Goal: Information Seeking & Learning: Learn about a topic

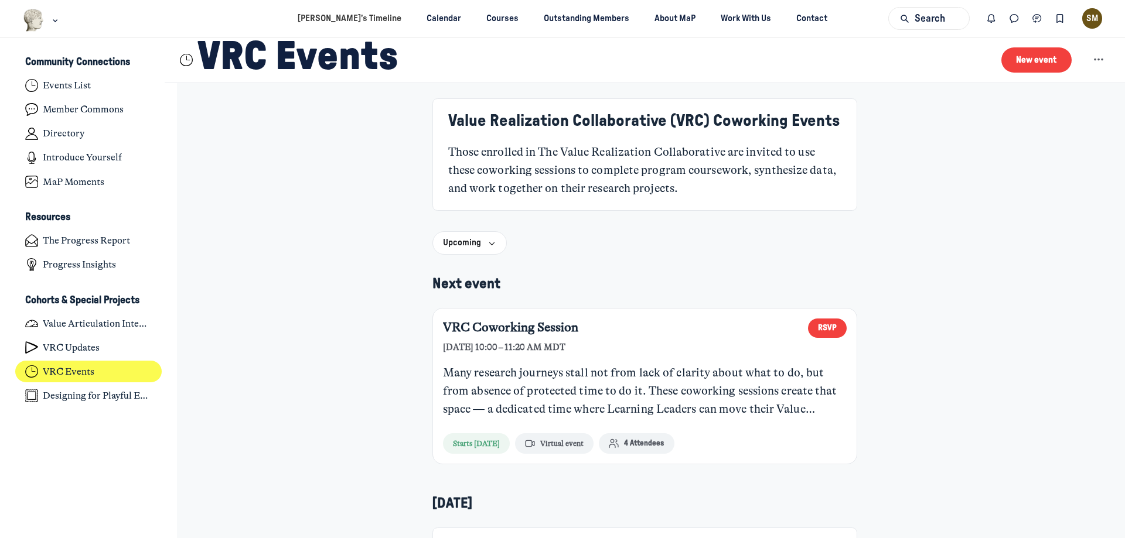
scroll to position [3737, 2303]
click at [111, 354] on link "VRC Updates" at bounding box center [88, 348] width 147 height 22
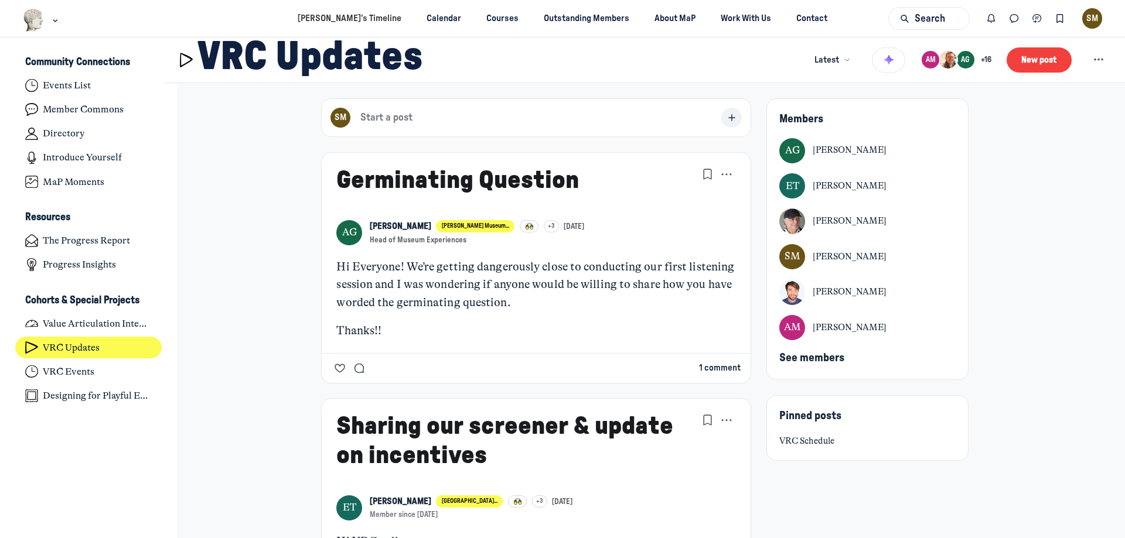
click at [724, 369] on button "1 comment" at bounding box center [720, 368] width 42 height 13
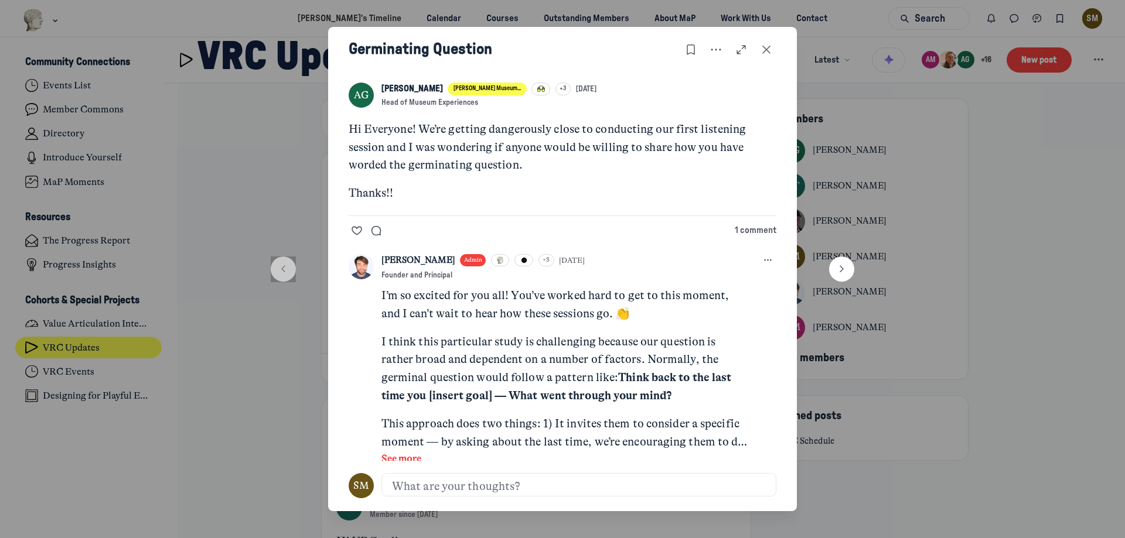
click at [768, 54] on icon "Close post" at bounding box center [766, 49] width 12 height 13
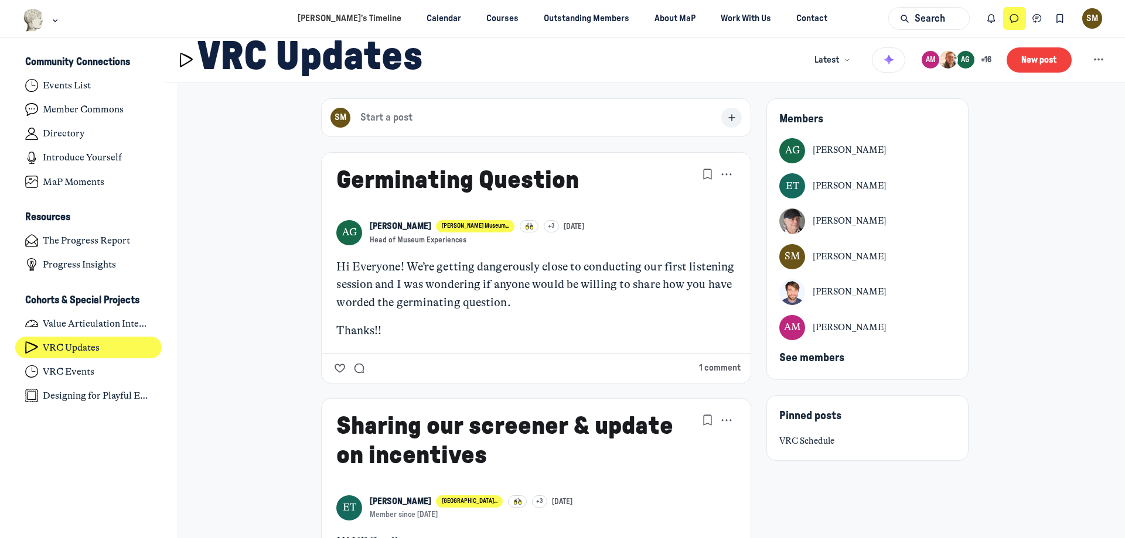
click at [1014, 19] on icon "Direct messages" at bounding box center [1014, 18] width 12 height 13
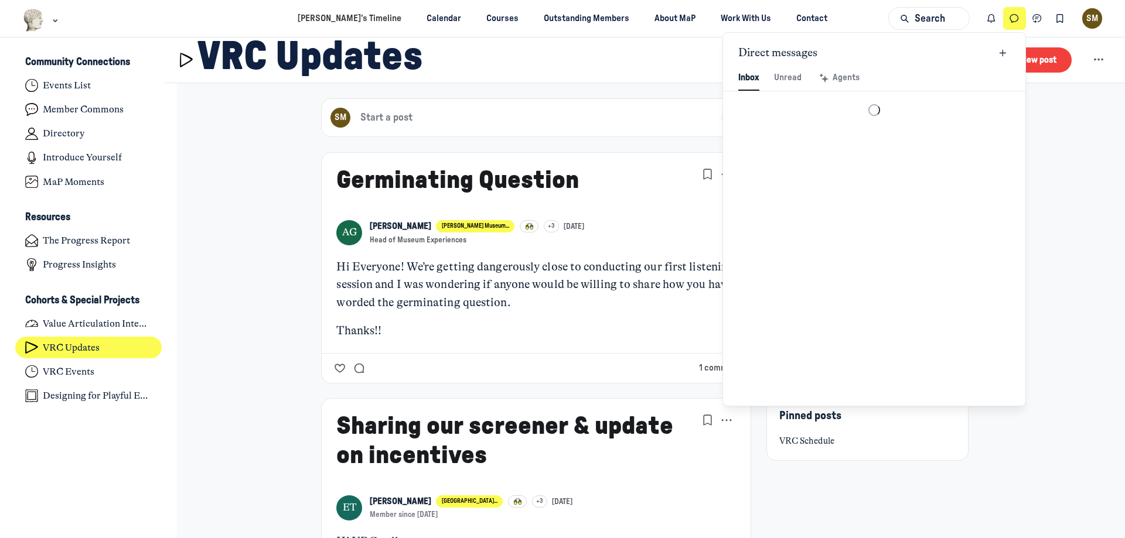
scroll to position [1595, 2730]
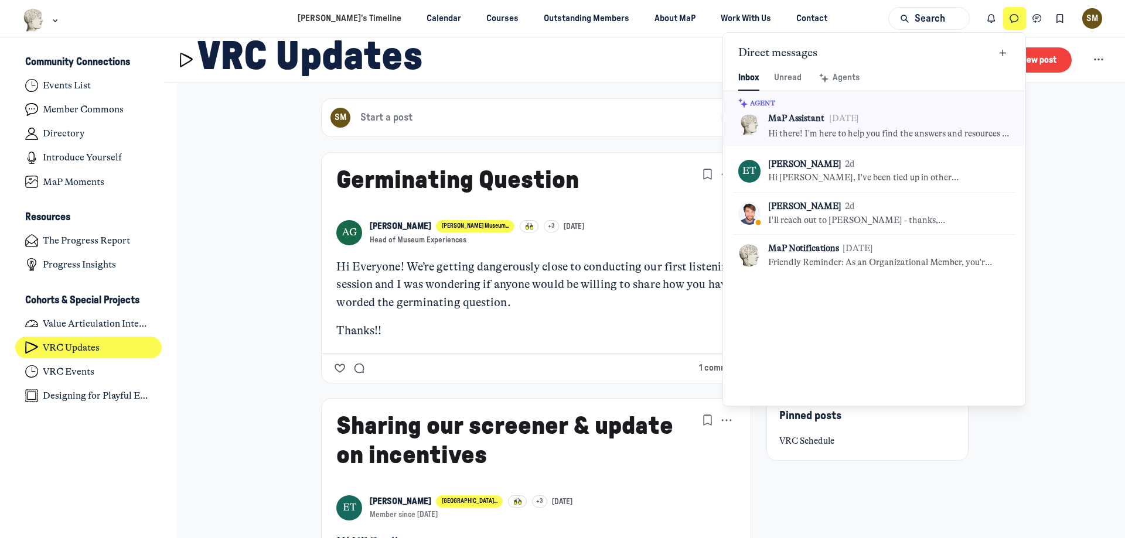
click at [1014, 19] on icon "Direct messages" at bounding box center [1014, 18] width 12 height 13
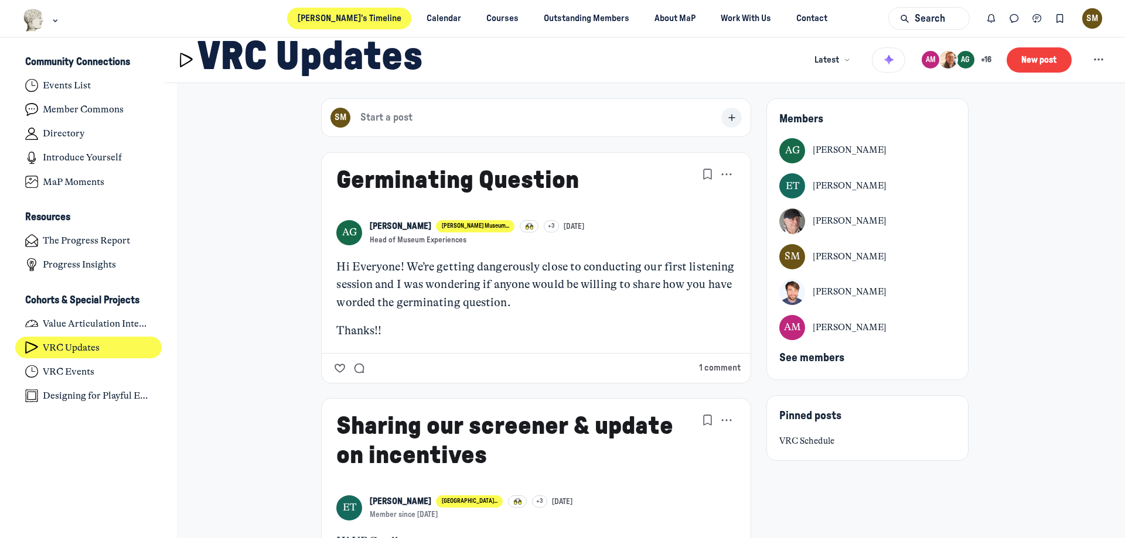
click at [356, 11] on link "[PERSON_NAME]’s Timeline" at bounding box center [349, 19] width 124 height 22
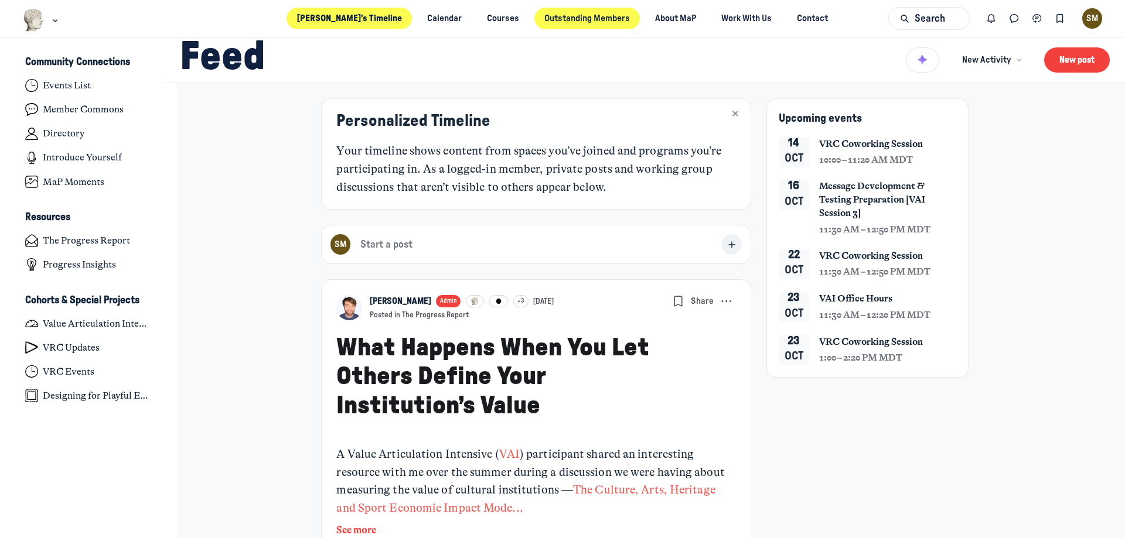
click at [576, 13] on link "Outstanding Members" at bounding box center [587, 19] width 106 height 22
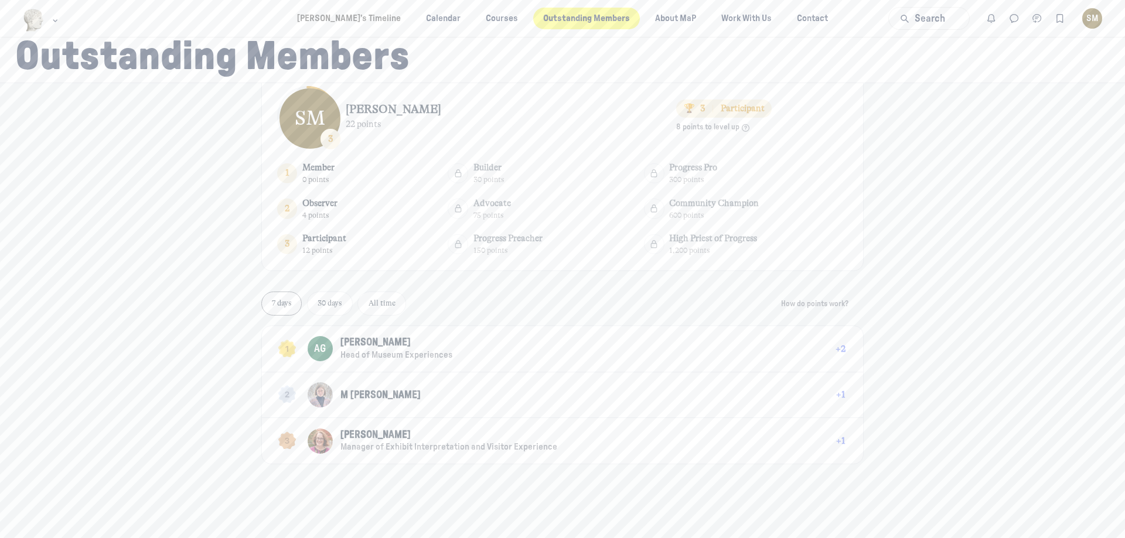
scroll to position [50, 0]
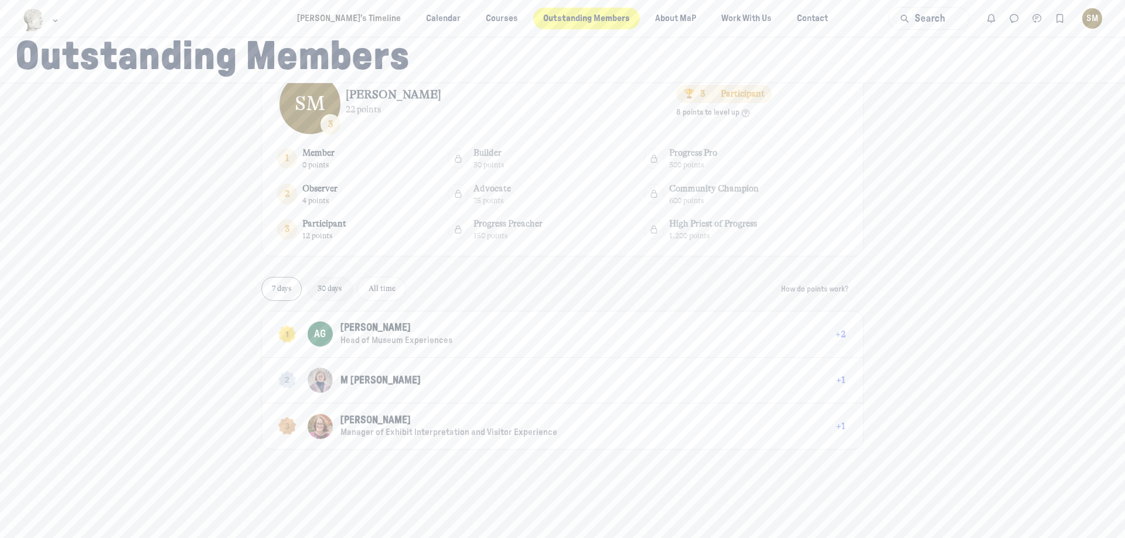
click at [329, 295] on link "30 days" at bounding box center [330, 289] width 46 height 24
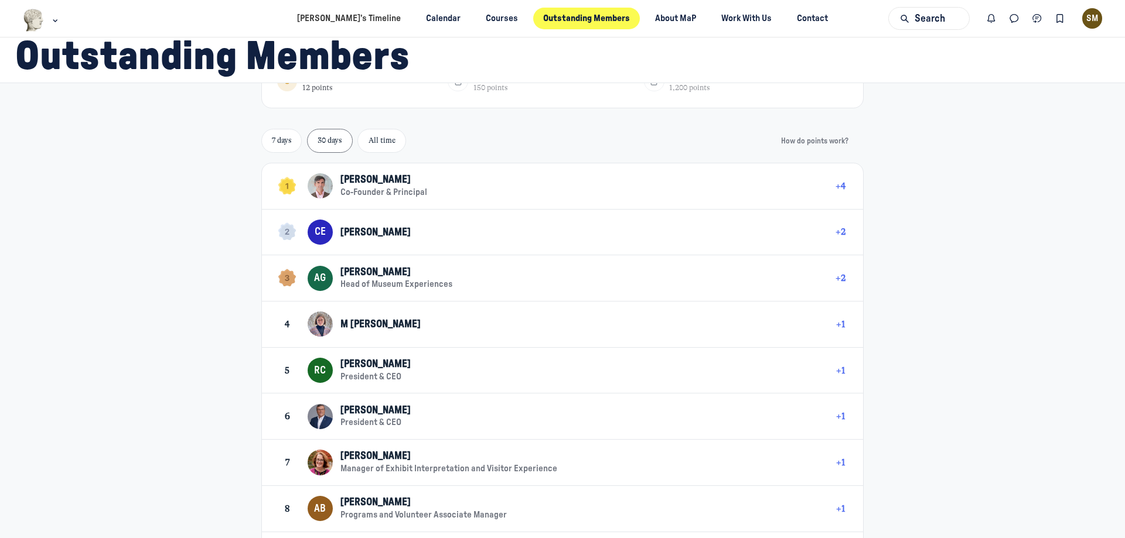
scroll to position [197, 0]
click at [365, 179] on span "[PERSON_NAME]" at bounding box center [375, 181] width 70 height 10
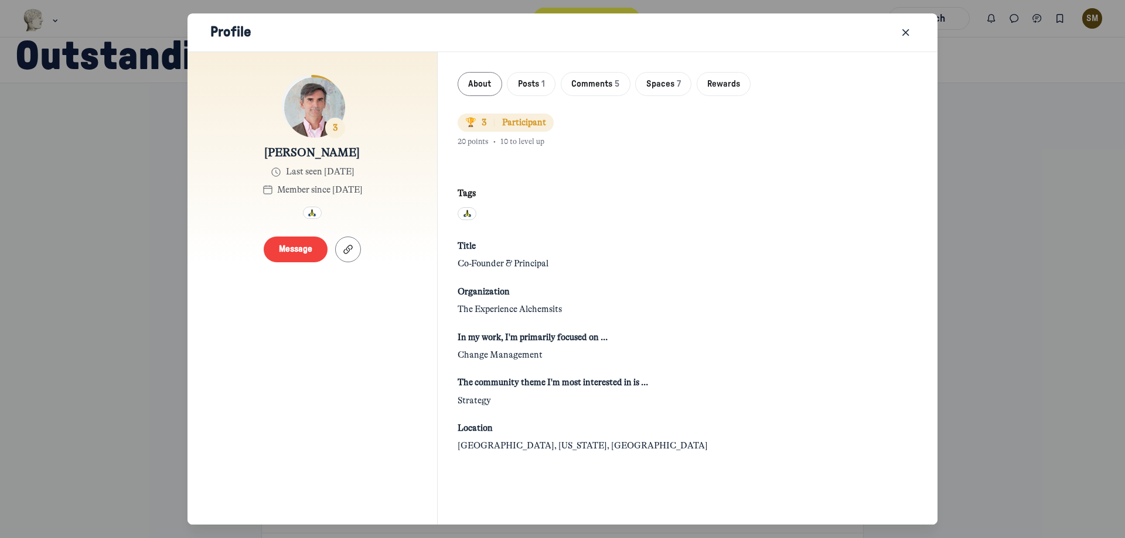
scroll to position [9, 0]
click at [903, 32] on icon "Close" at bounding box center [906, 32] width 12 height 13
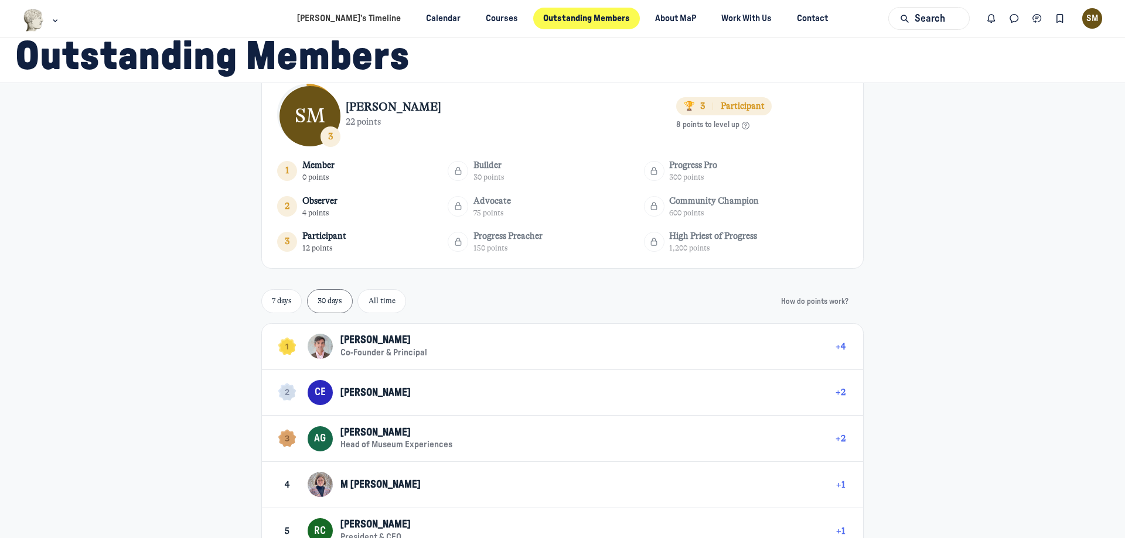
scroll to position [59, 0]
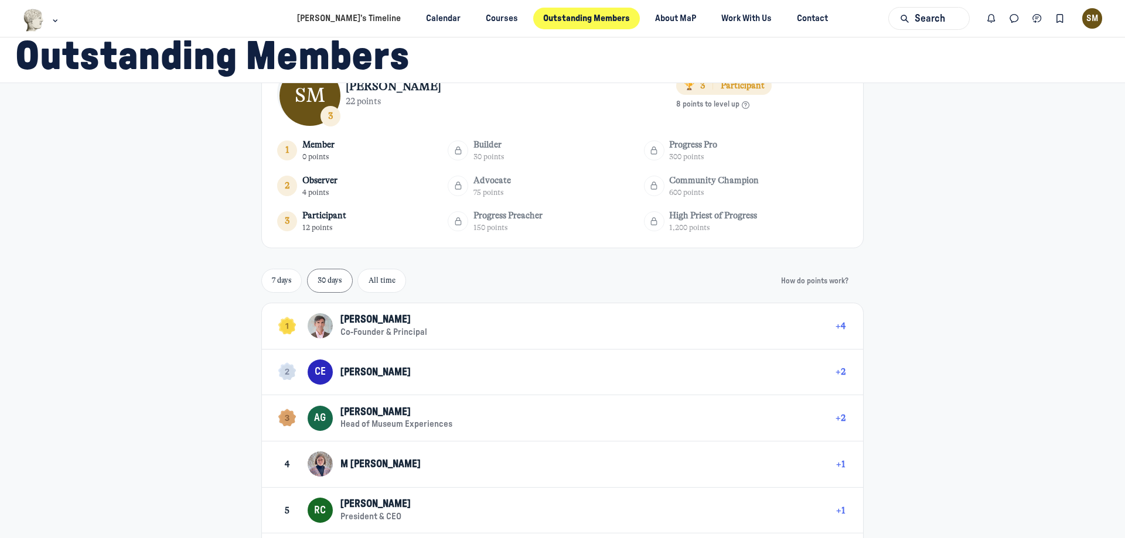
click at [323, 411] on div "AG" at bounding box center [320, 418] width 25 height 25
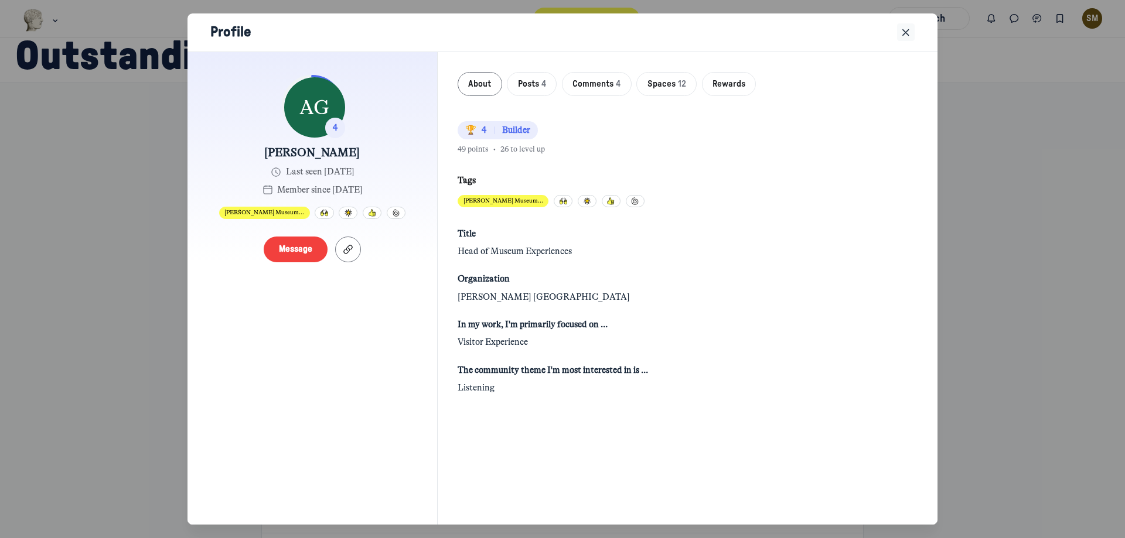
click at [912, 30] on button "Close" at bounding box center [906, 32] width 18 height 18
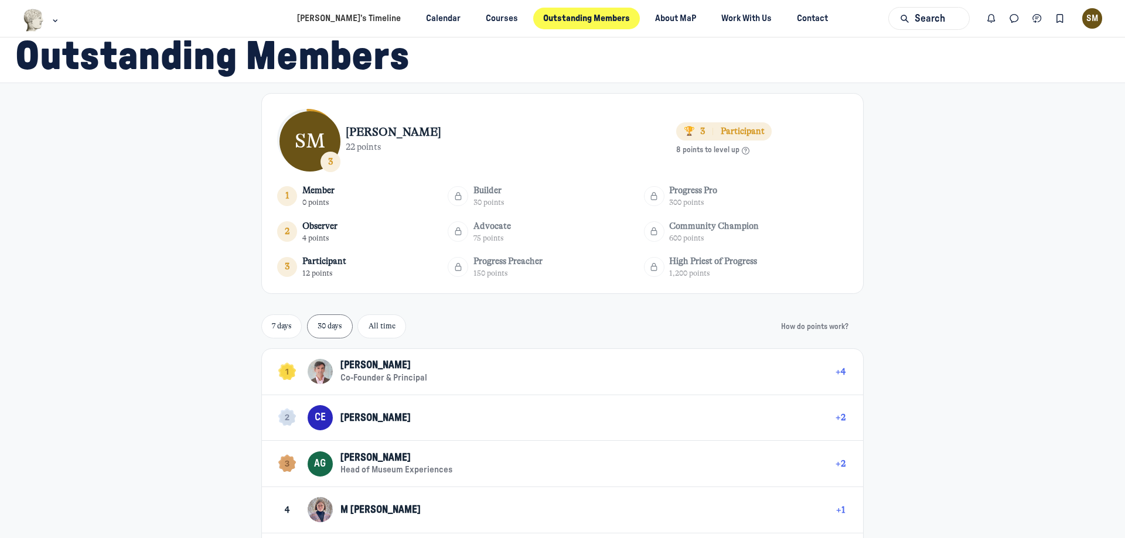
scroll to position [0, 0]
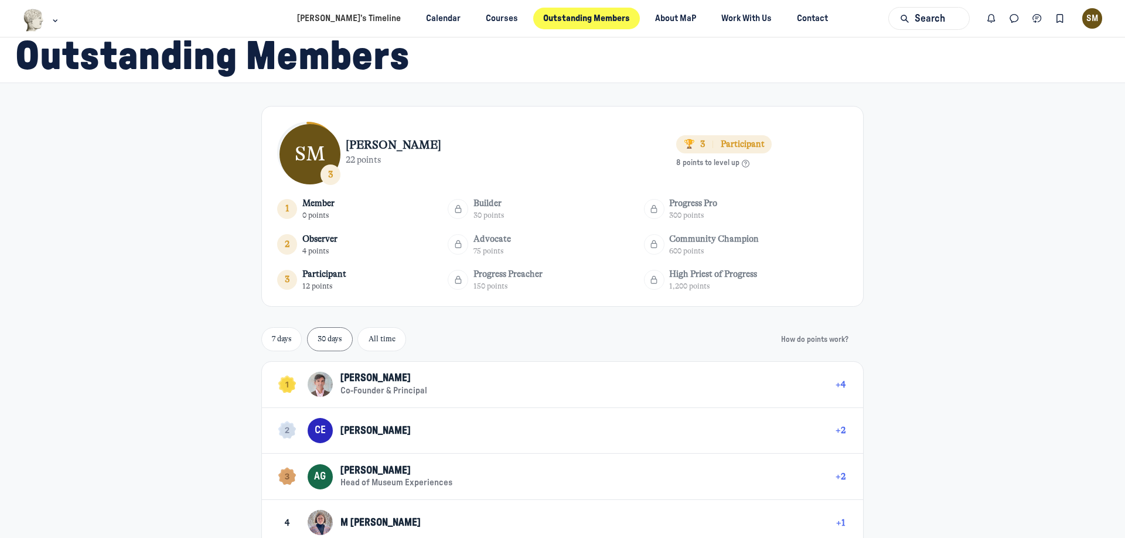
click at [392, 389] on span "Co-Founder & Principal" at bounding box center [383, 391] width 87 height 9
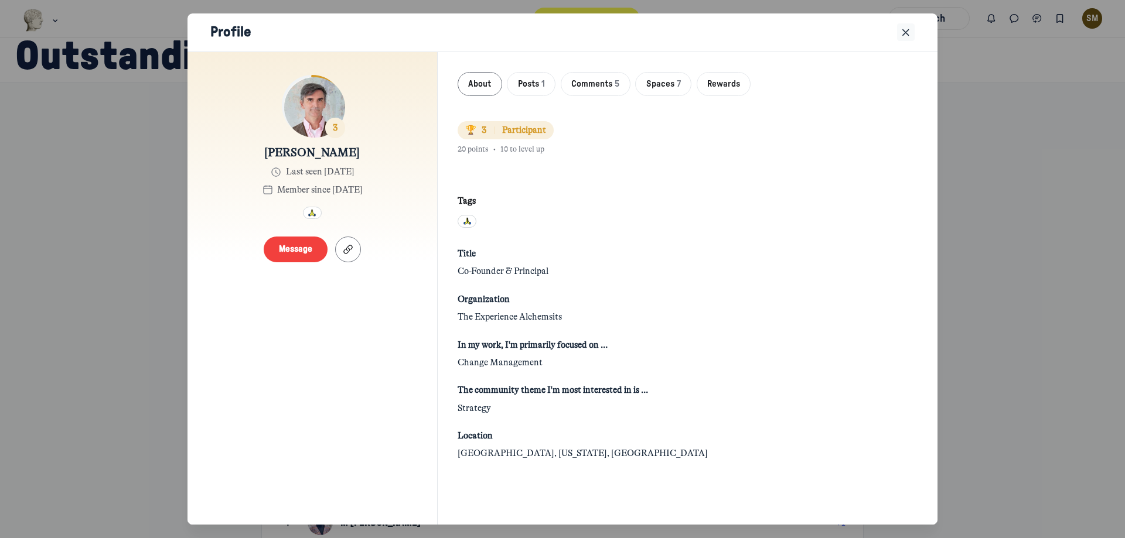
click at [905, 35] on icon "Close" at bounding box center [906, 32] width 12 height 13
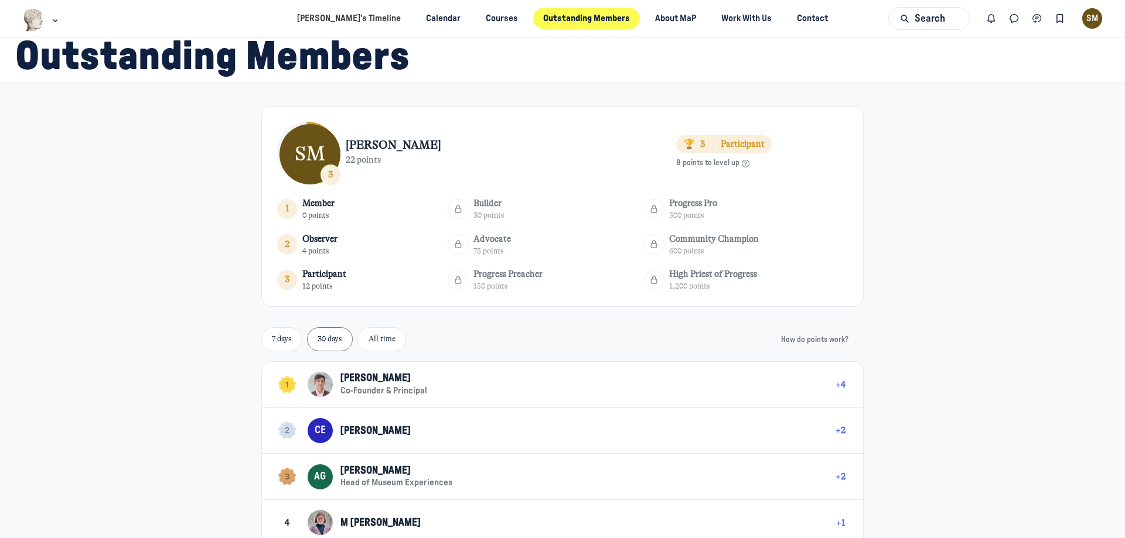
click at [937, 151] on div "SM 3 [PERSON_NAME] 22 points 🏆 3 Participant 8 points to level up 1 Member 0 po…" at bounding box center [562, 497] width 1125 height 828
click at [383, 334] on link "All time" at bounding box center [381, 339] width 49 height 24
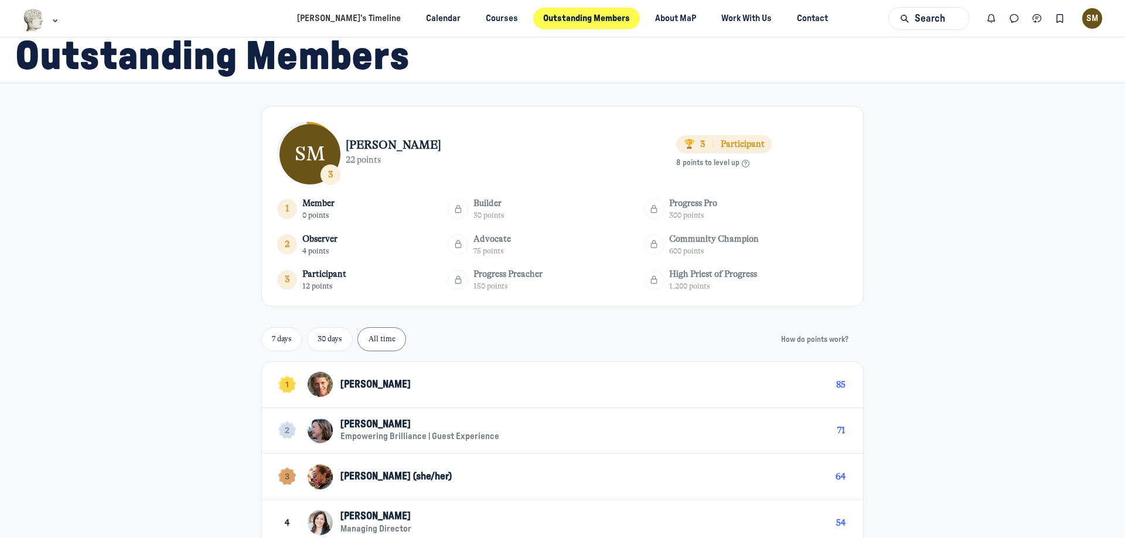
scroll to position [59, 0]
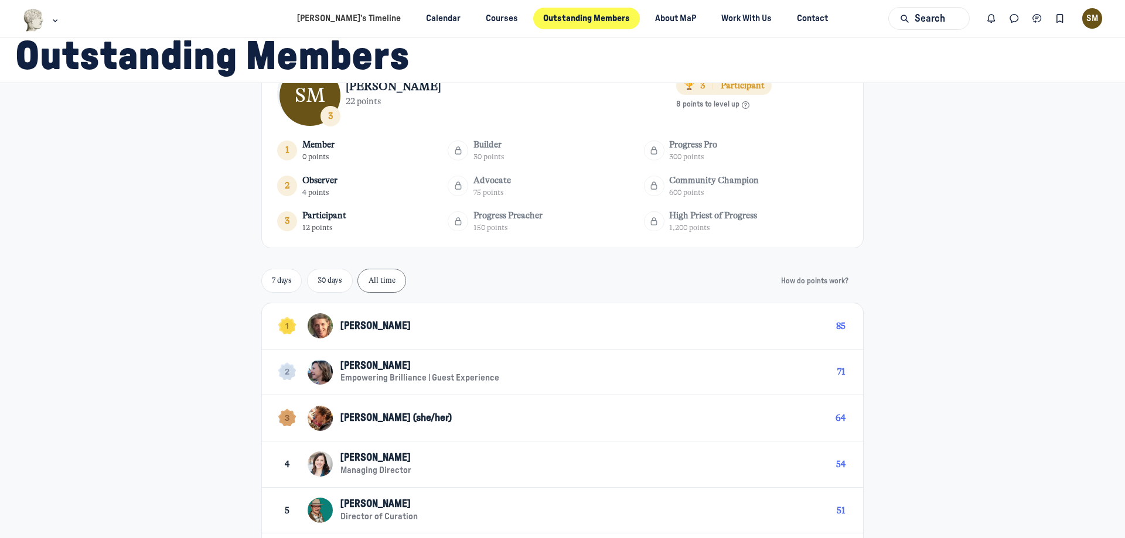
click at [378, 330] on span "[PERSON_NAME]" at bounding box center [375, 326] width 70 height 10
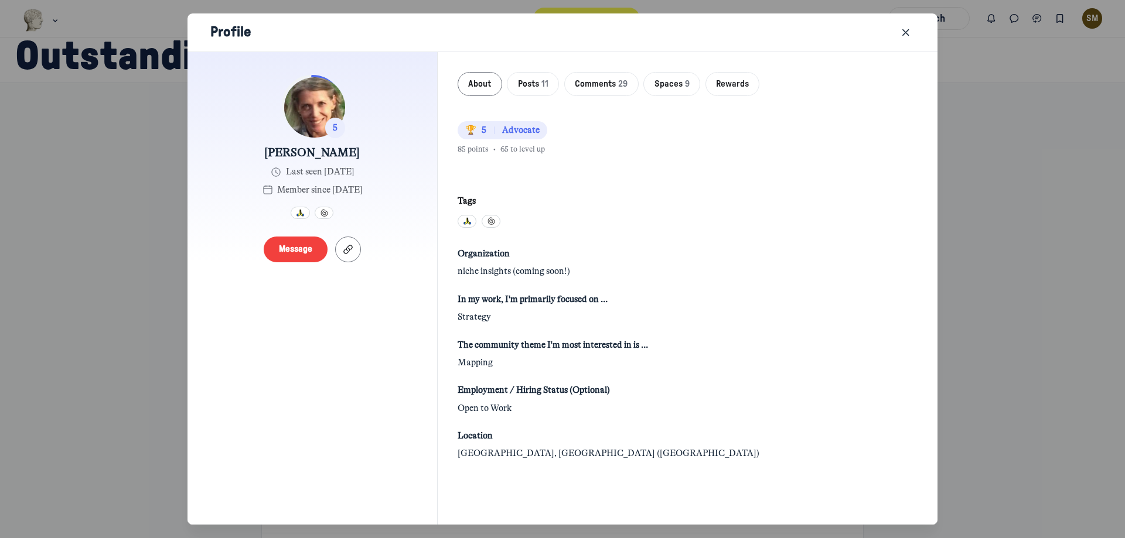
click at [909, 38] on icon "Close" at bounding box center [906, 32] width 12 height 13
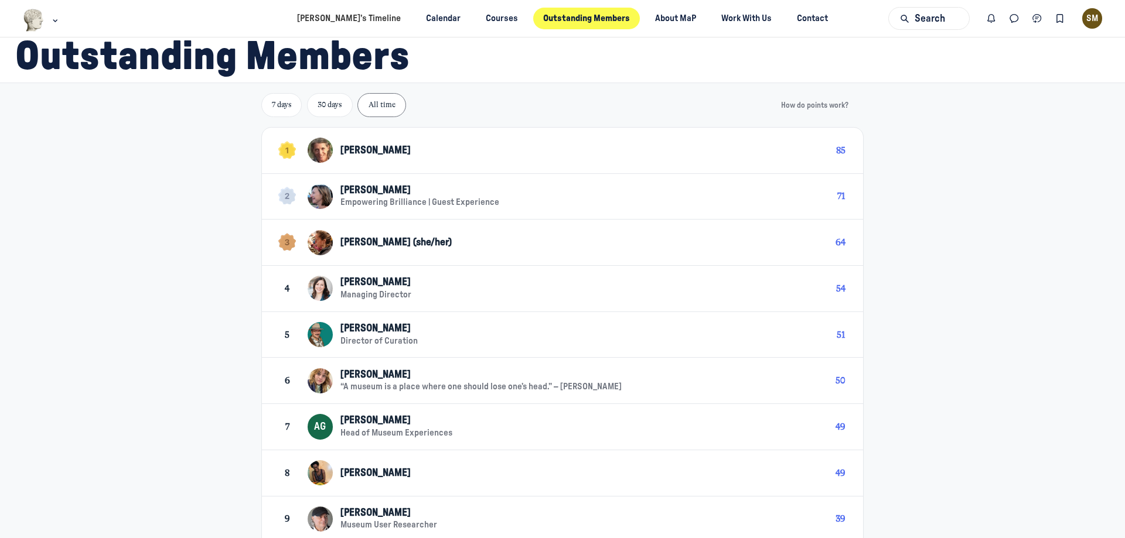
scroll to position [293, 0]
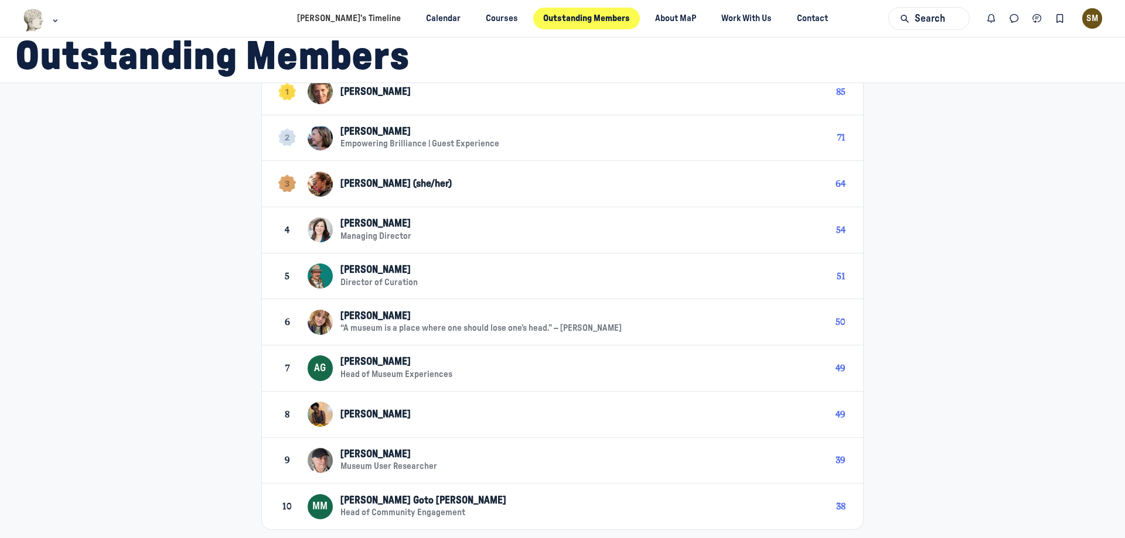
click at [415, 317] on div "[PERSON_NAME]" at bounding box center [582, 316] width 485 height 13
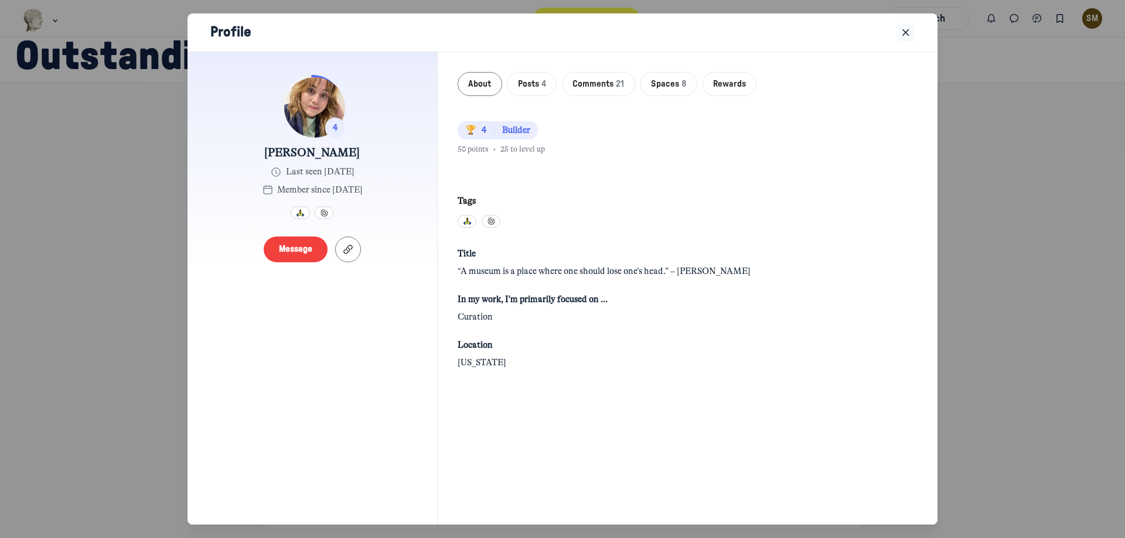
click at [912, 32] on button "Close" at bounding box center [906, 32] width 18 height 18
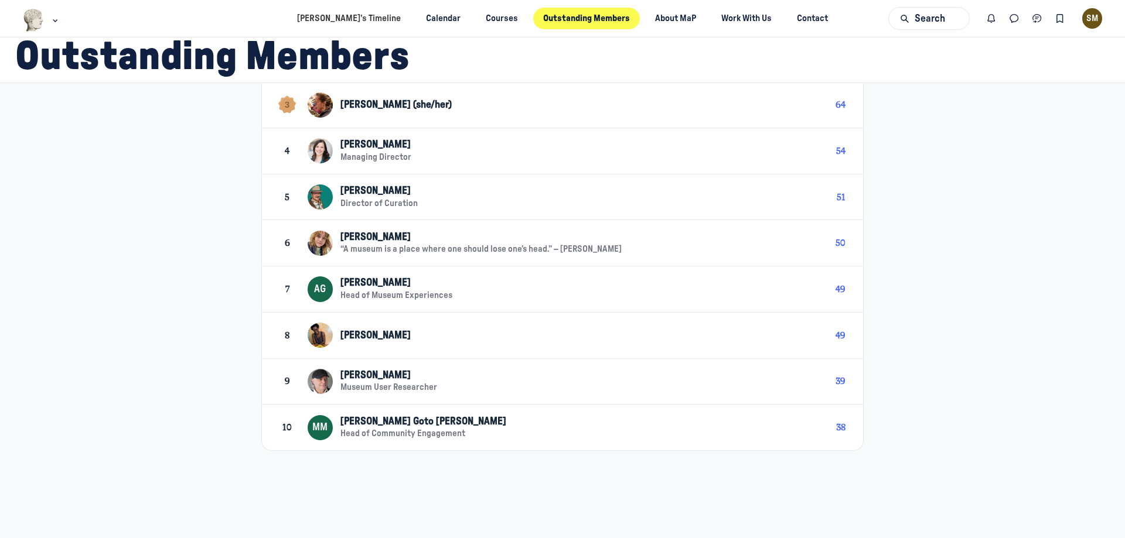
scroll to position [373, 0]
click at [386, 384] on span "Museum User Researcher" at bounding box center [388, 386] width 97 height 9
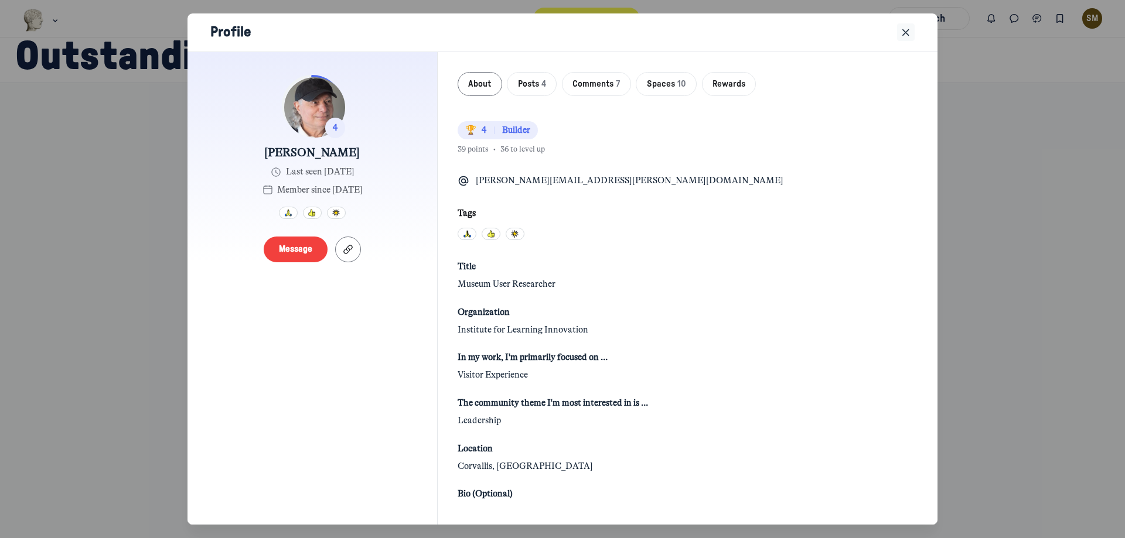
click at [910, 36] on icon "Close" at bounding box center [906, 32] width 12 height 13
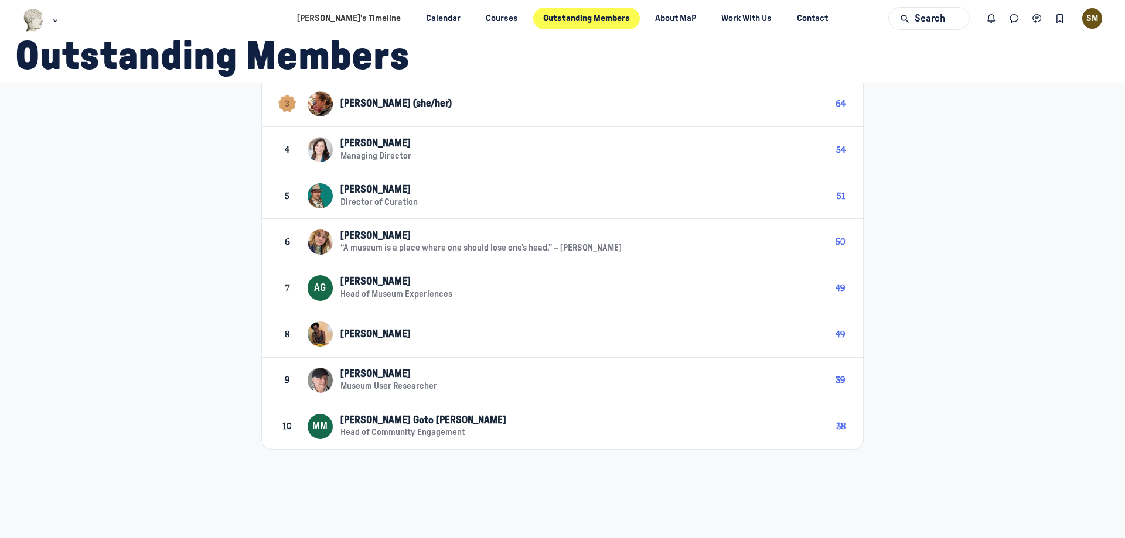
click at [417, 431] on span "Head of Community Engagement" at bounding box center [402, 432] width 125 height 9
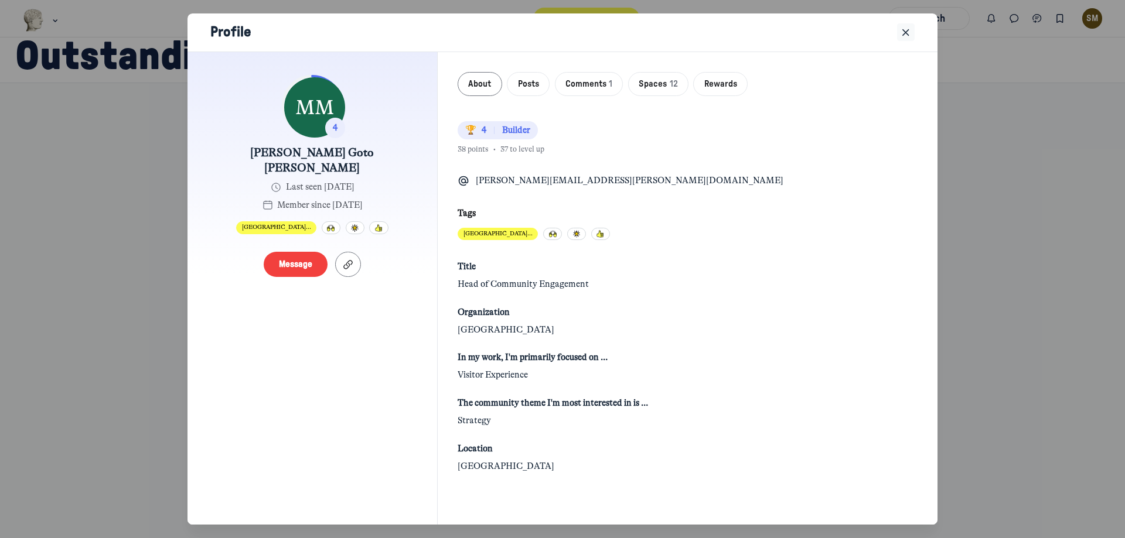
click at [909, 35] on icon "Close" at bounding box center [906, 32] width 12 height 13
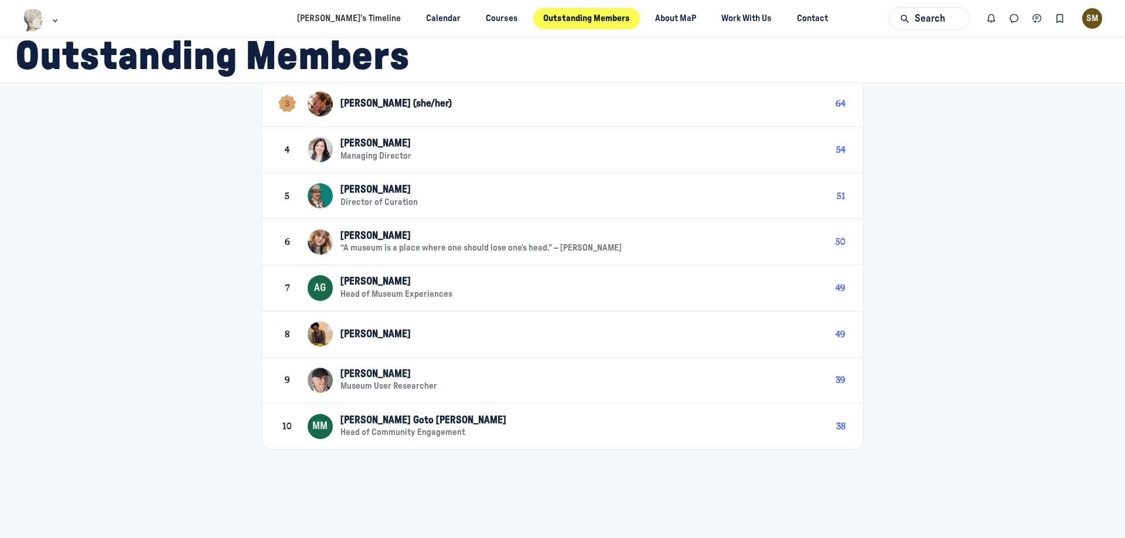
click at [380, 383] on span "Museum User Researcher" at bounding box center [388, 386] width 97 height 9
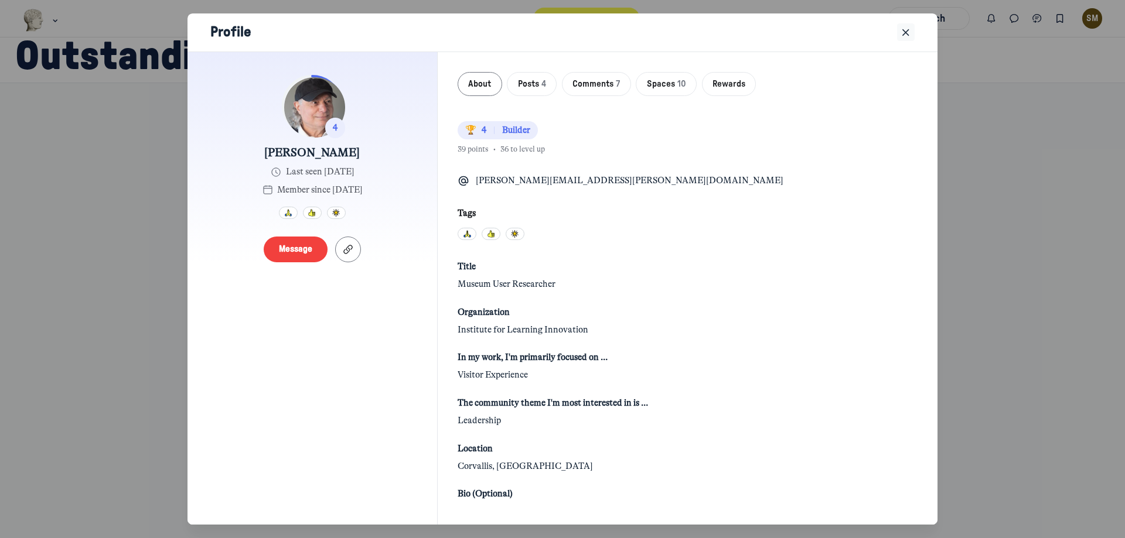
click at [909, 30] on icon "Close" at bounding box center [906, 32] width 12 height 13
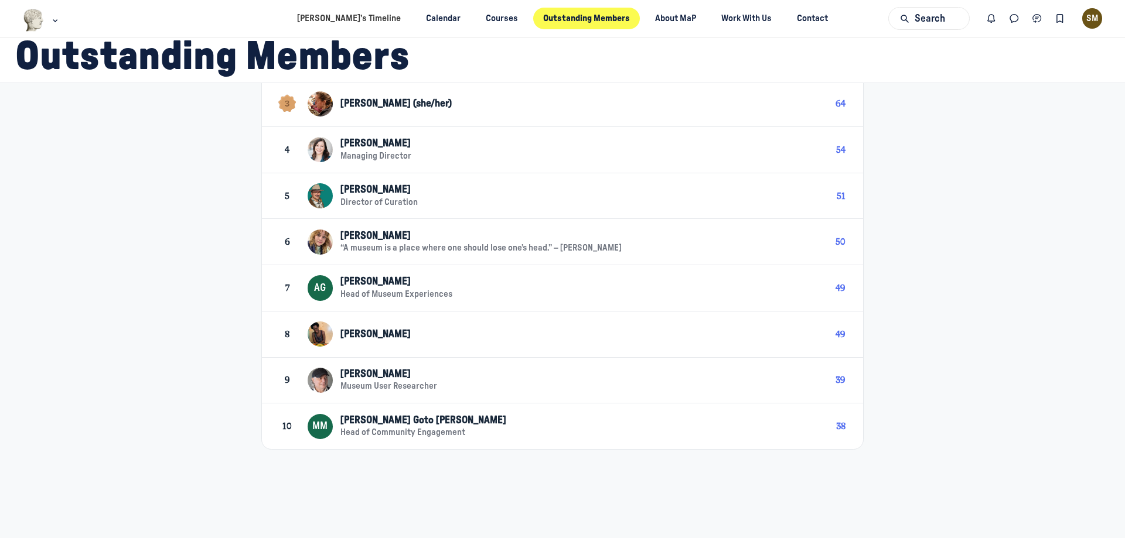
click at [388, 339] on span "[PERSON_NAME]" at bounding box center [375, 334] width 70 height 10
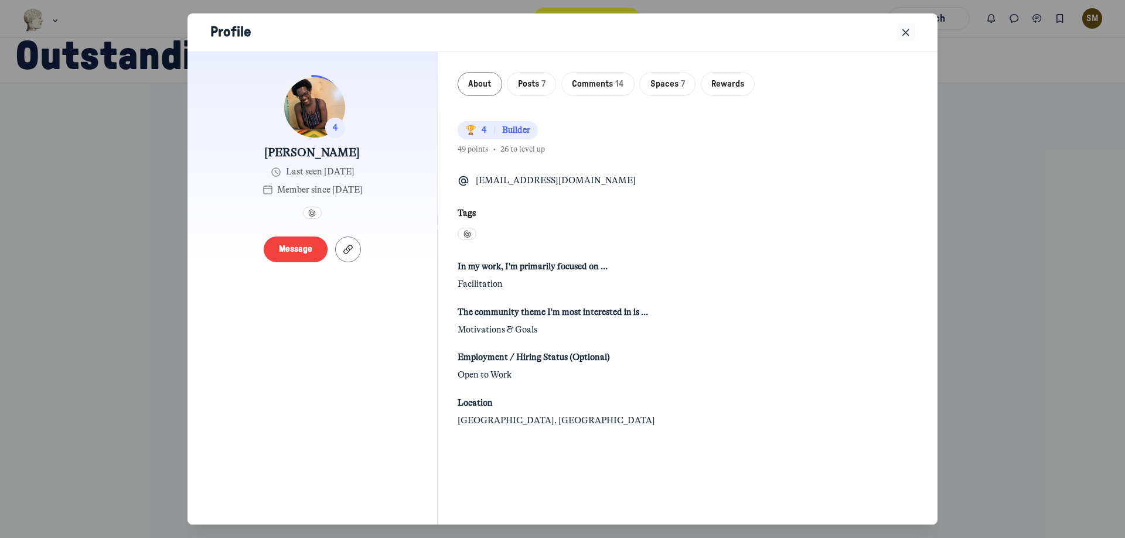
click at [912, 35] on button "Close" at bounding box center [906, 32] width 18 height 18
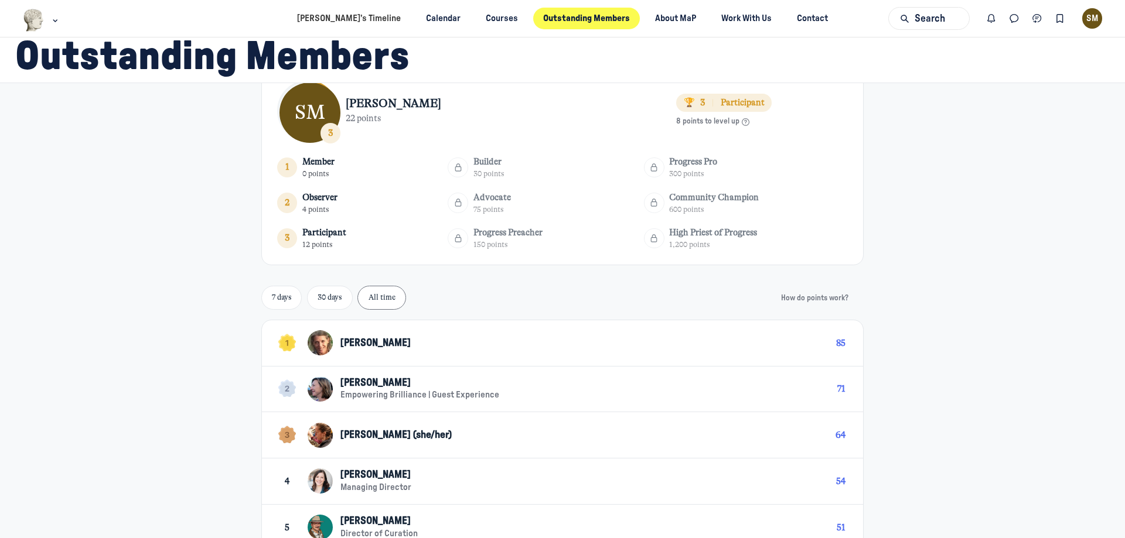
scroll to position [22, 0]
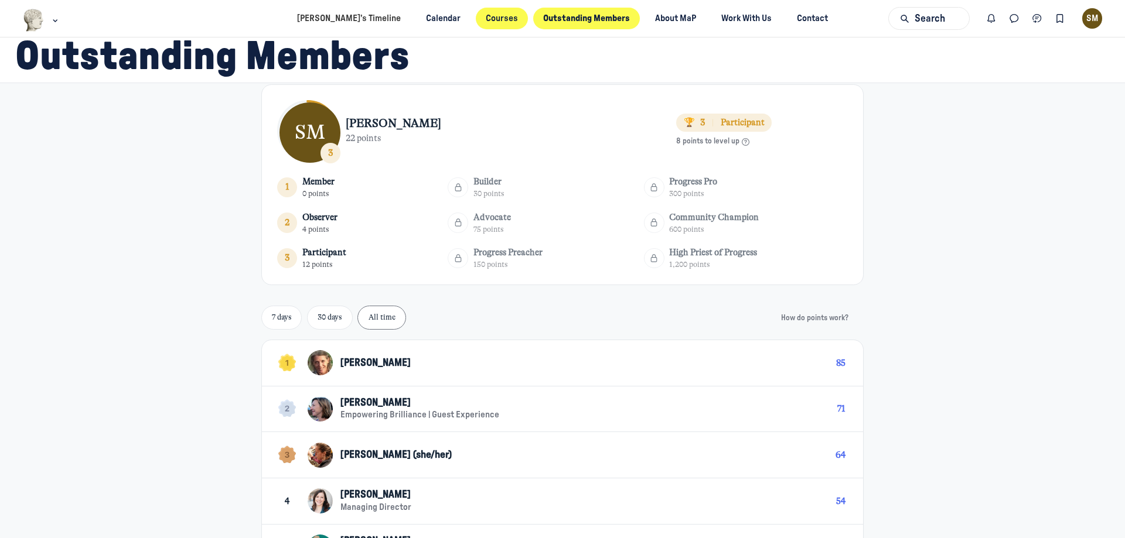
click at [480, 28] on link "Courses" at bounding box center [502, 19] width 53 height 22
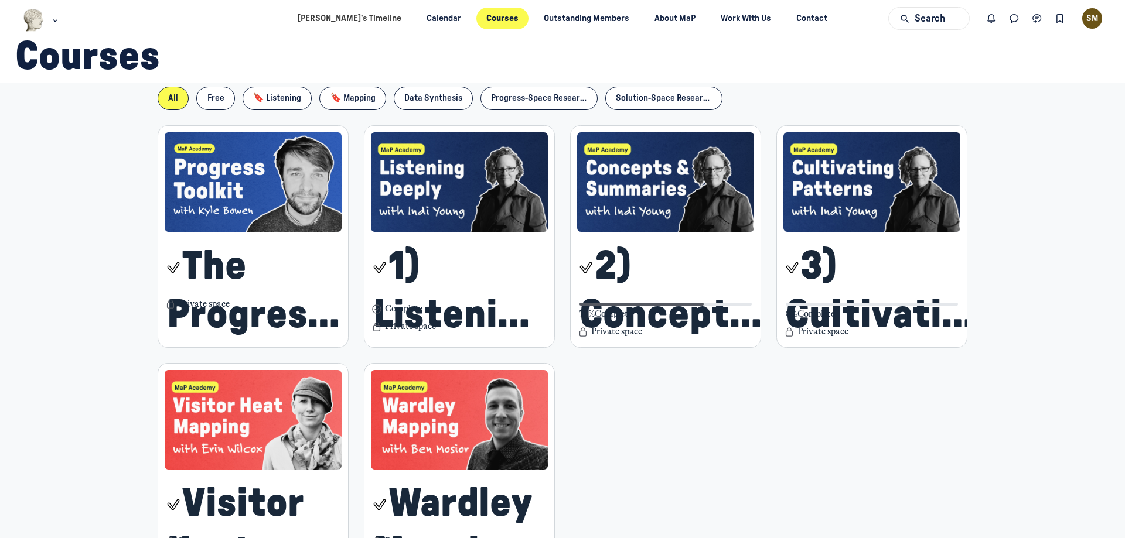
scroll to position [293, 0]
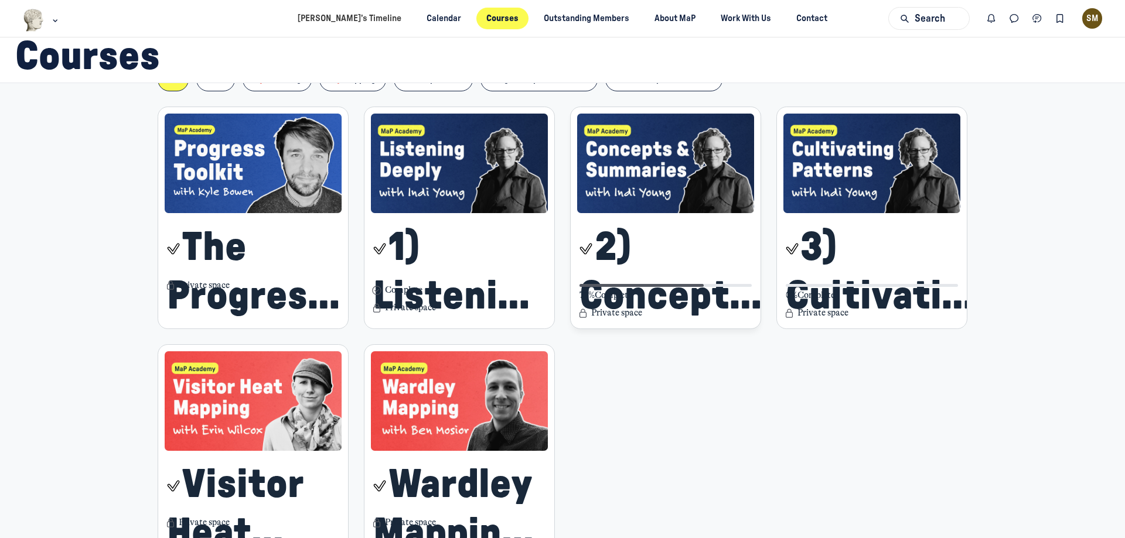
click at [602, 246] on span "2) Concepts & Summaries" at bounding box center [678, 272] width 198 height 97
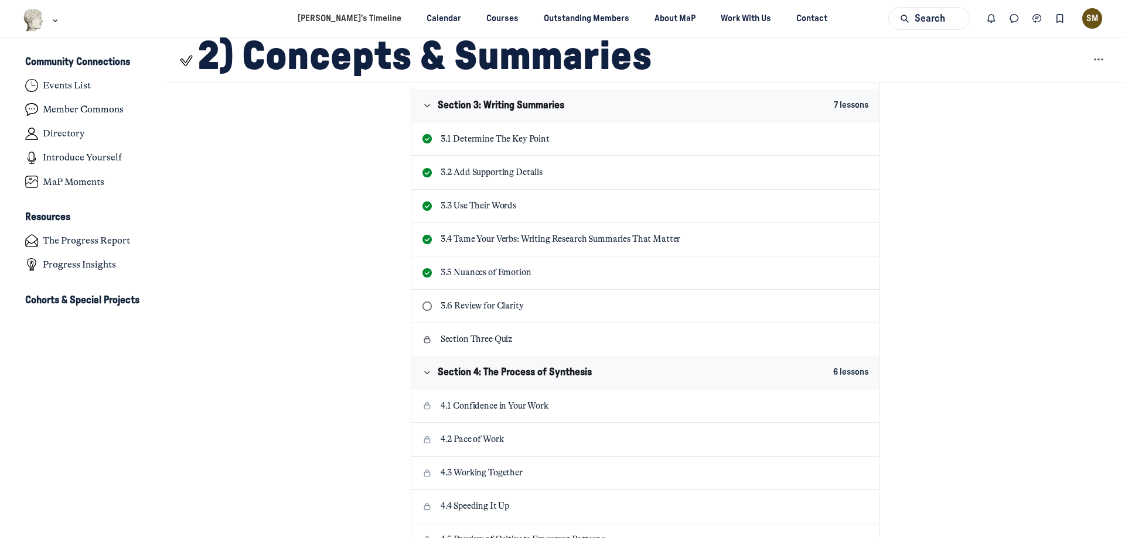
scroll to position [879, 0]
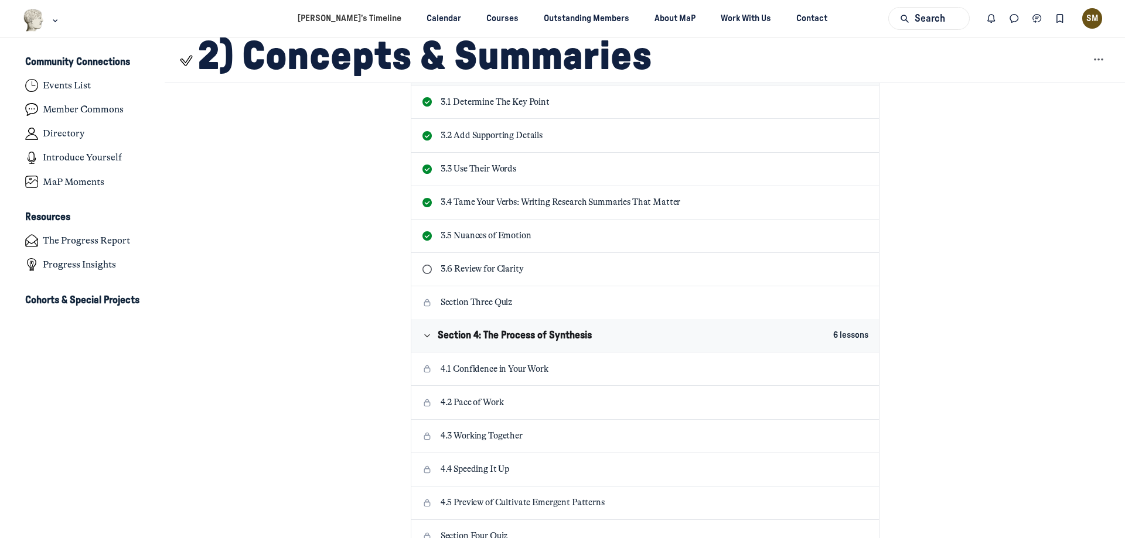
click at [507, 267] on p "3.6 Review for Clarity" at bounding box center [655, 269] width 428 height 13
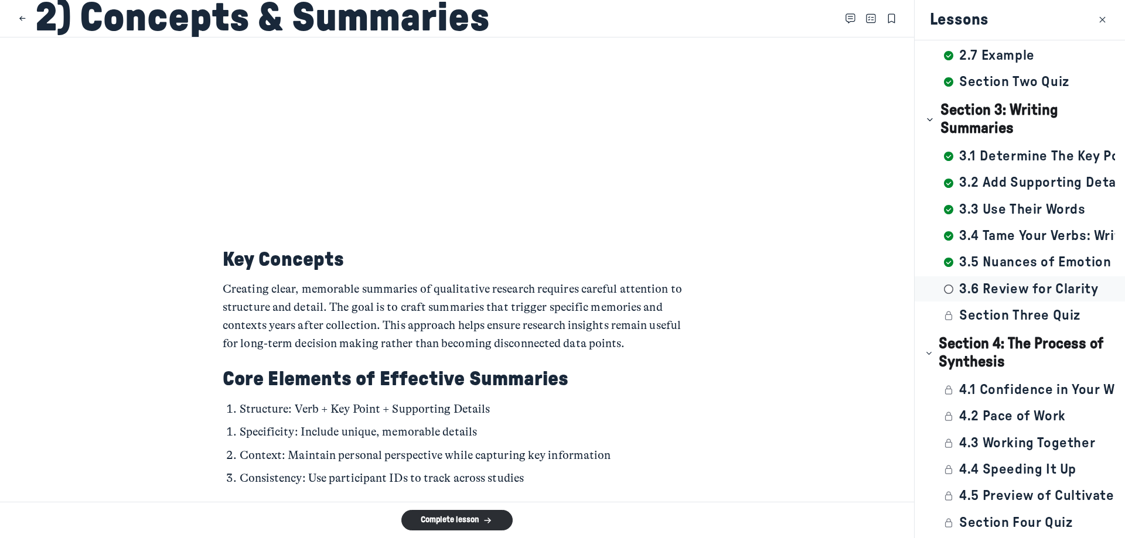
scroll to position [176, 0]
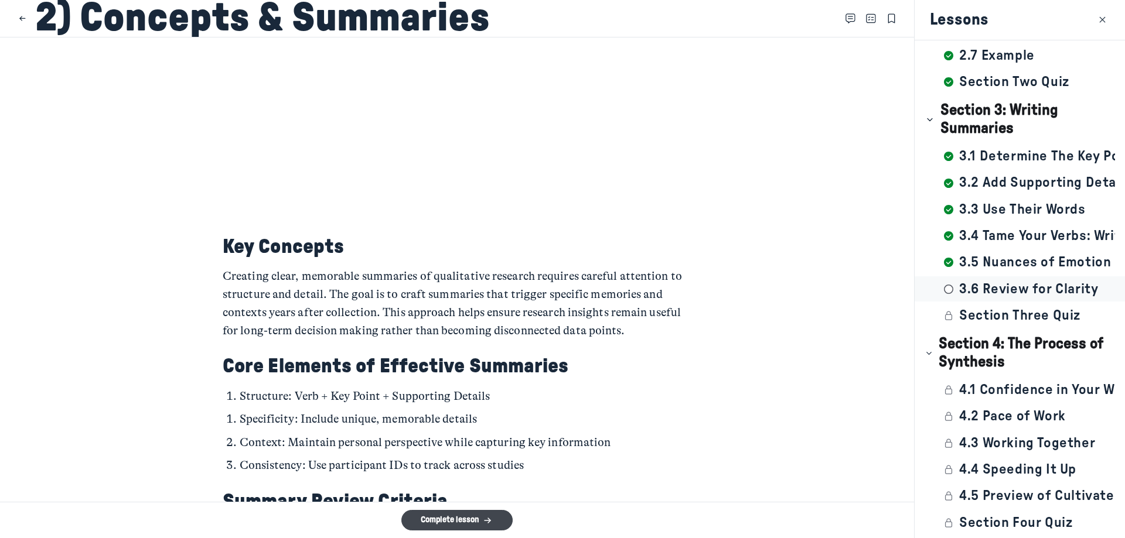
click at [481, 520] on button "Complete lesson" at bounding box center [456, 520] width 111 height 21
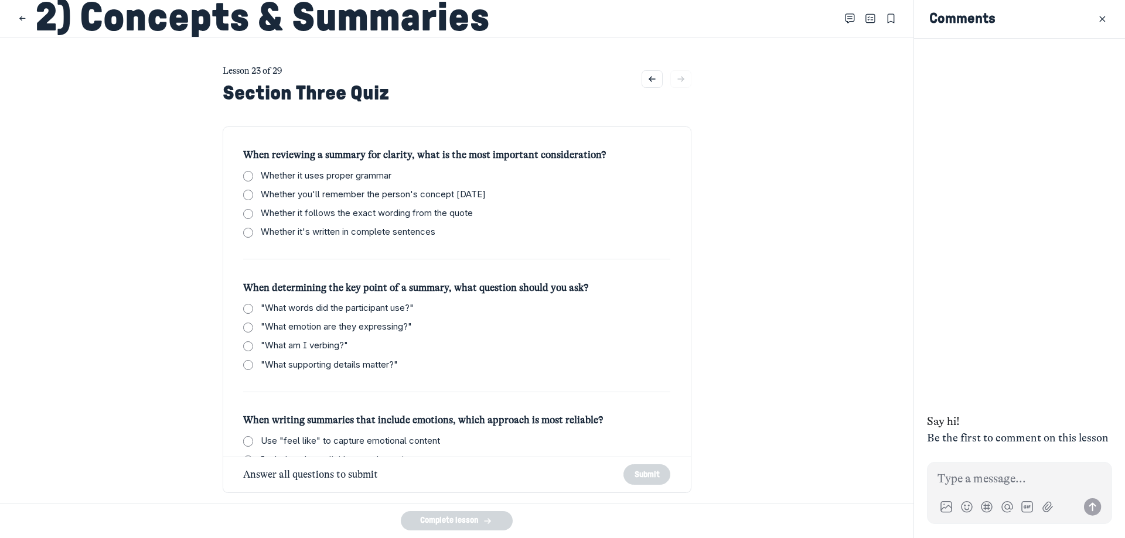
click at [349, 192] on span "Whether you'll remember the person's concept [DATE]" at bounding box center [373, 194] width 225 height 13
click at [253, 192] on input "Whether you'll remember the person's concept [DATE]" at bounding box center [248, 195] width 10 height 10
checkbox input "true"
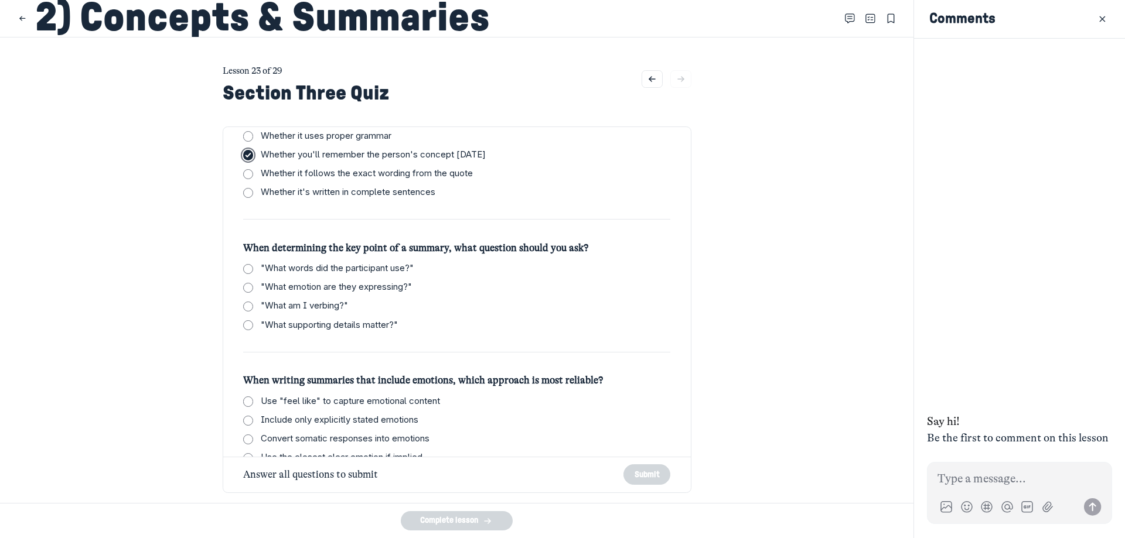
scroll to position [59, 0]
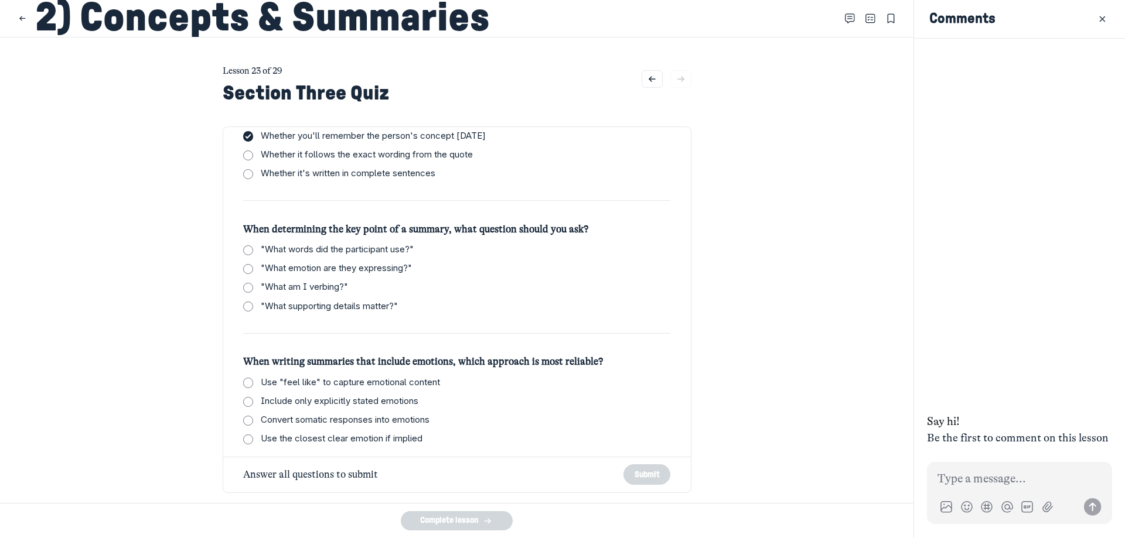
click at [363, 248] on span ""What words did the participant use?"" at bounding box center [337, 249] width 153 height 13
click at [253, 248] on input ""What words did the participant use?"" at bounding box center [248, 250] width 10 height 10
checkbox input "true"
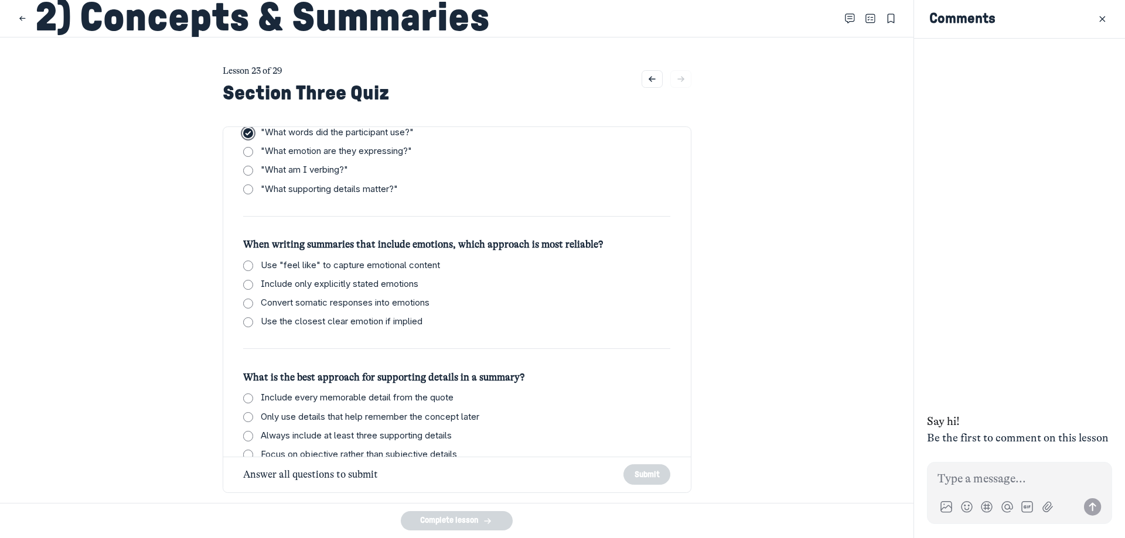
scroll to position [293, 0]
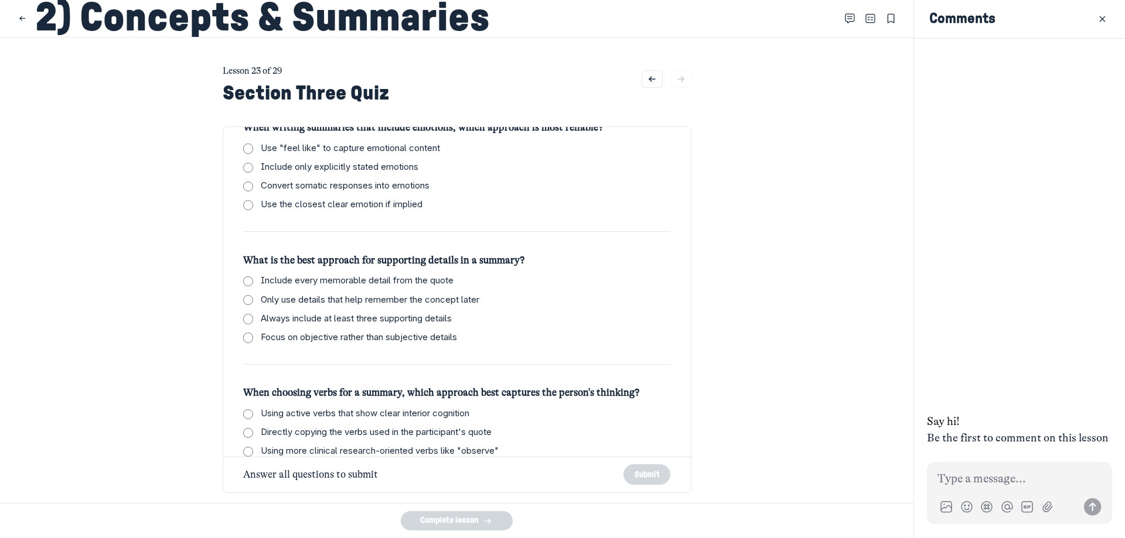
click at [449, 302] on span "Only use details that help remember the concept later" at bounding box center [370, 300] width 219 height 13
click at [253, 302] on input "Only use details that help remember the concept later" at bounding box center [248, 300] width 10 height 10
checkbox input "true"
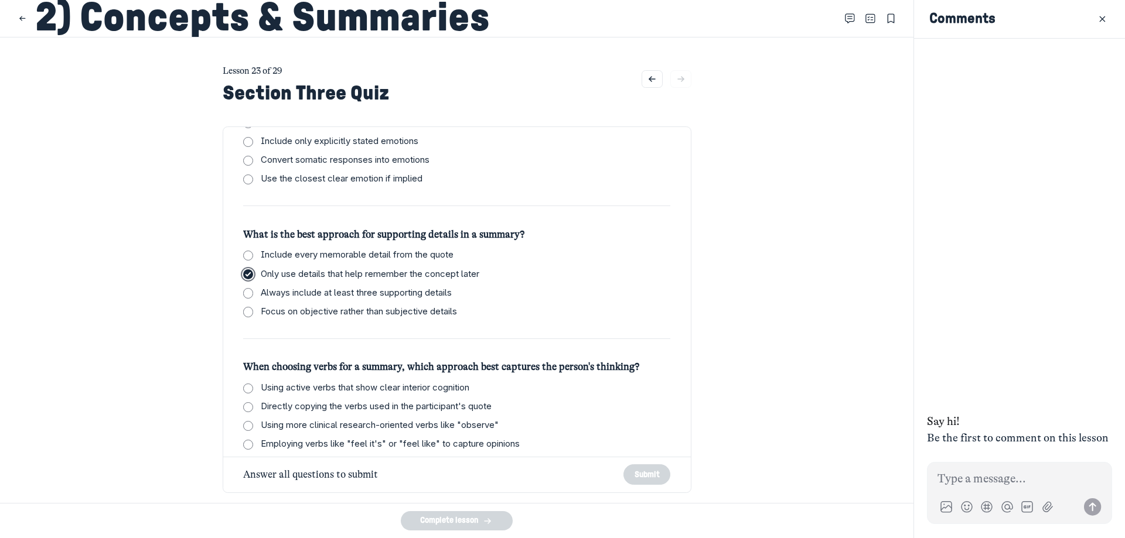
scroll to position [333, 0]
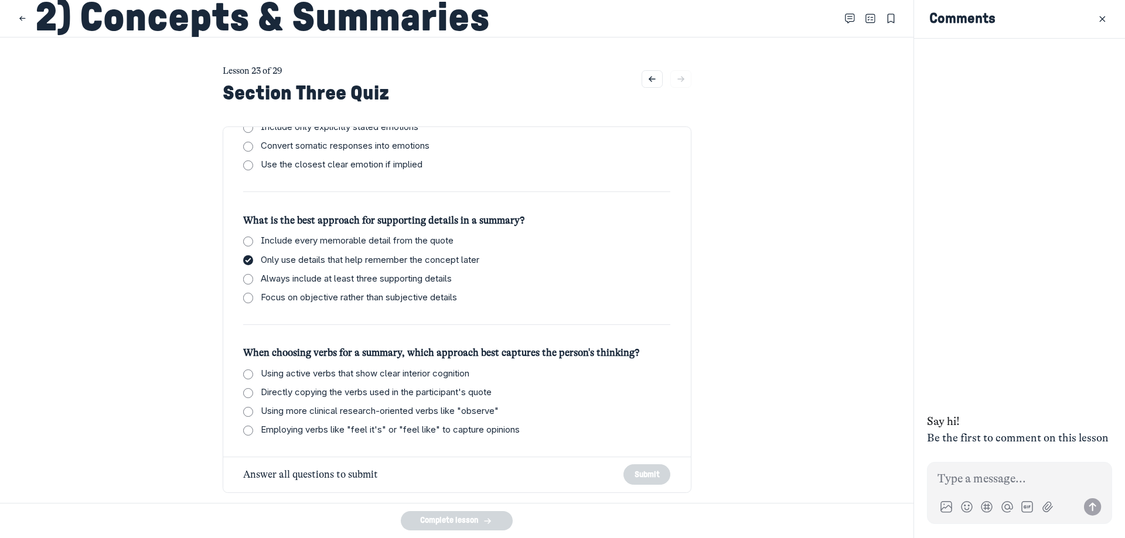
click at [370, 374] on span "Using active verbs that show clear interior cognition" at bounding box center [365, 373] width 209 height 13
click at [253, 374] on input "Using active verbs that show clear interior cognition" at bounding box center [248, 375] width 10 height 10
checkbox input "true"
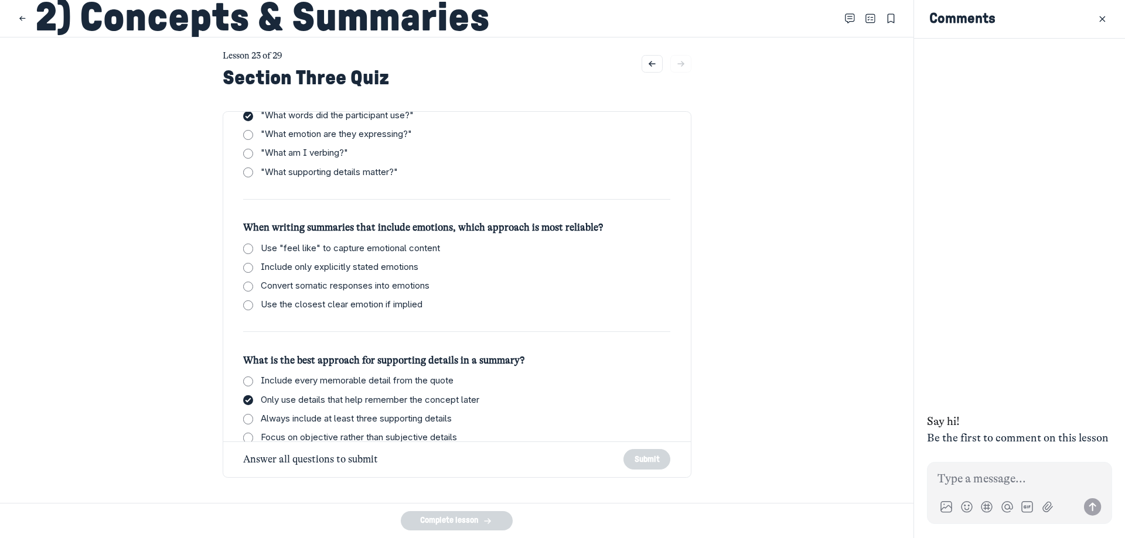
scroll to position [157, 0]
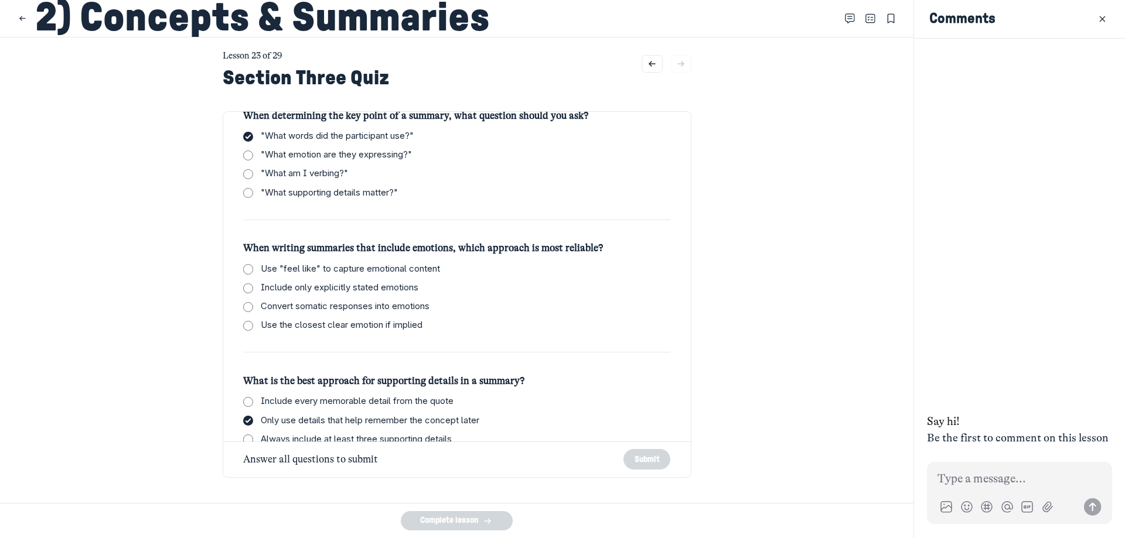
click at [339, 321] on span "Use the closest clear emotion if implied" at bounding box center [342, 325] width 162 height 13
click at [253, 321] on input "Use the closest clear emotion if implied" at bounding box center [248, 326] width 10 height 10
checkbox input "true"
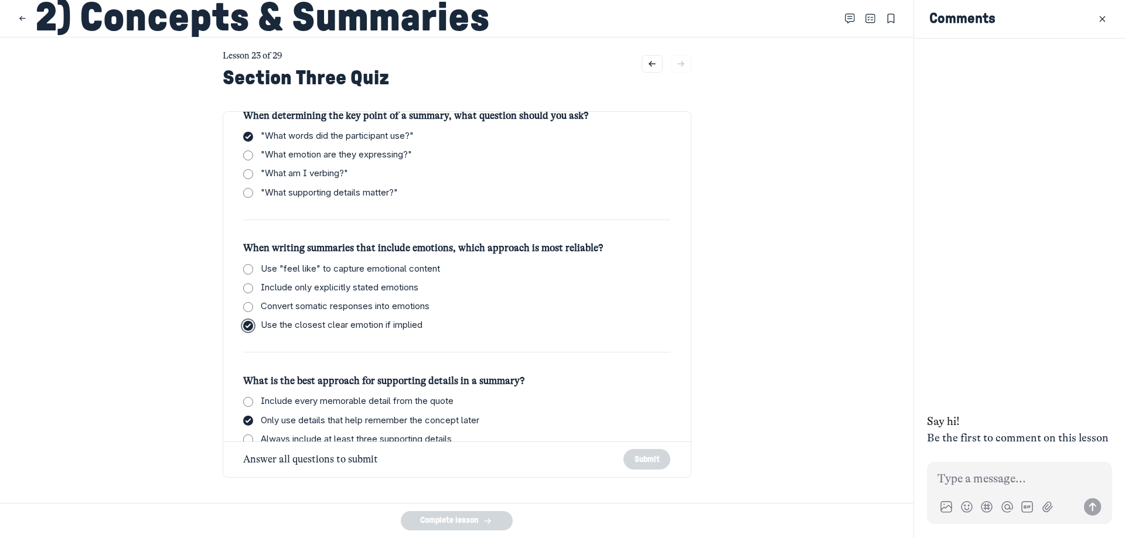
checkbox input "true"
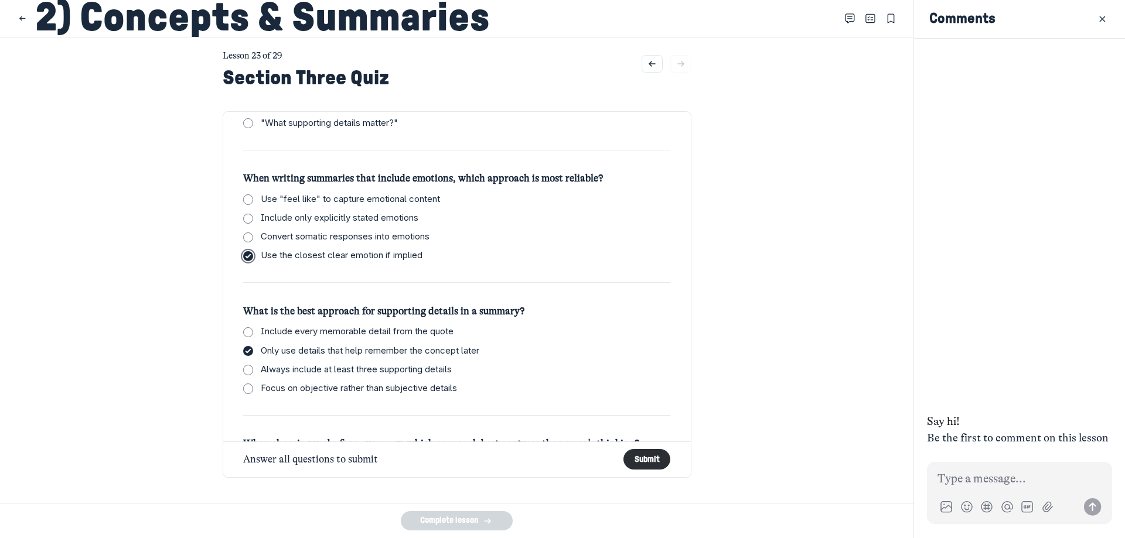
scroll to position [333, 0]
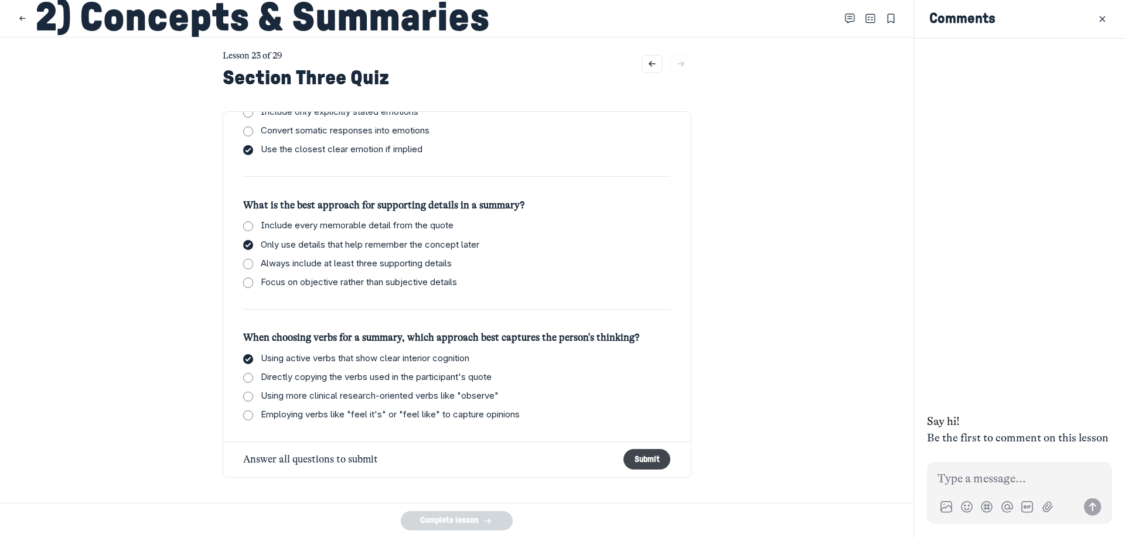
click at [637, 463] on button "Submit" at bounding box center [646, 459] width 47 height 21
checkbox input "true"
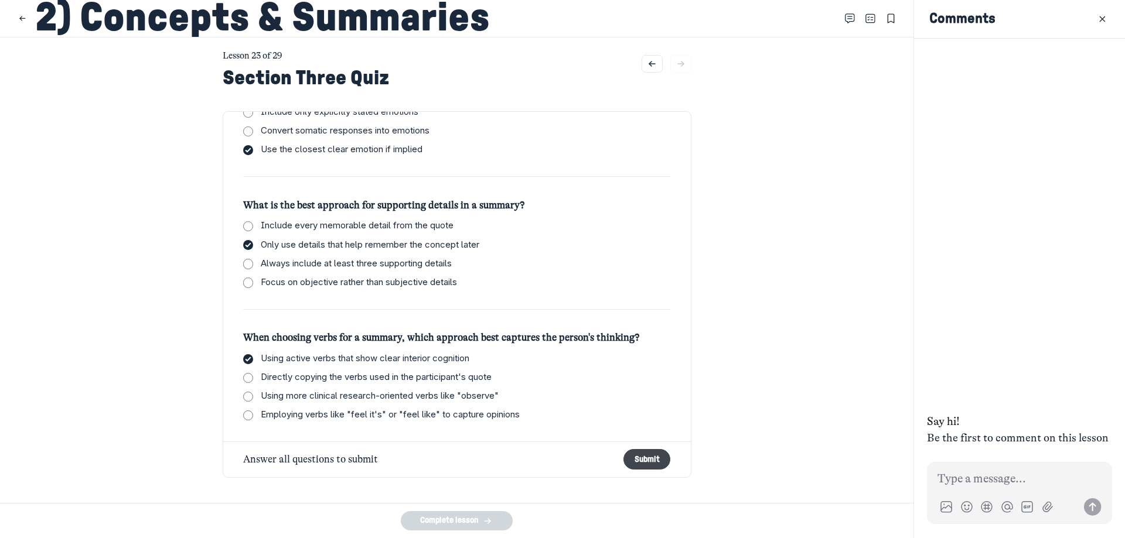
checkbox input "true"
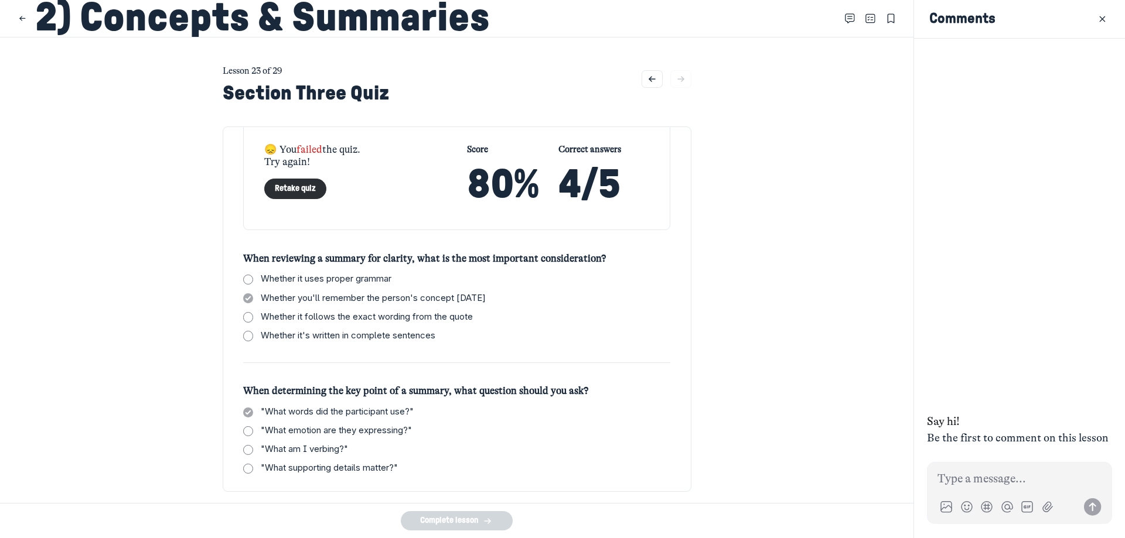
scroll to position [0, 0]
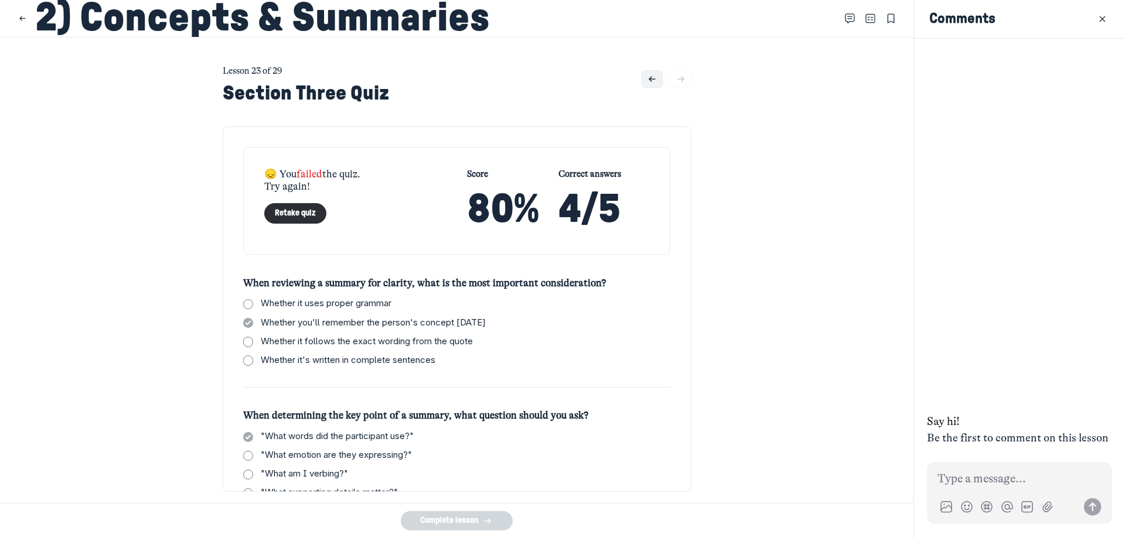
click at [646, 84] on button "Go to previous lesson" at bounding box center [652, 79] width 21 height 18
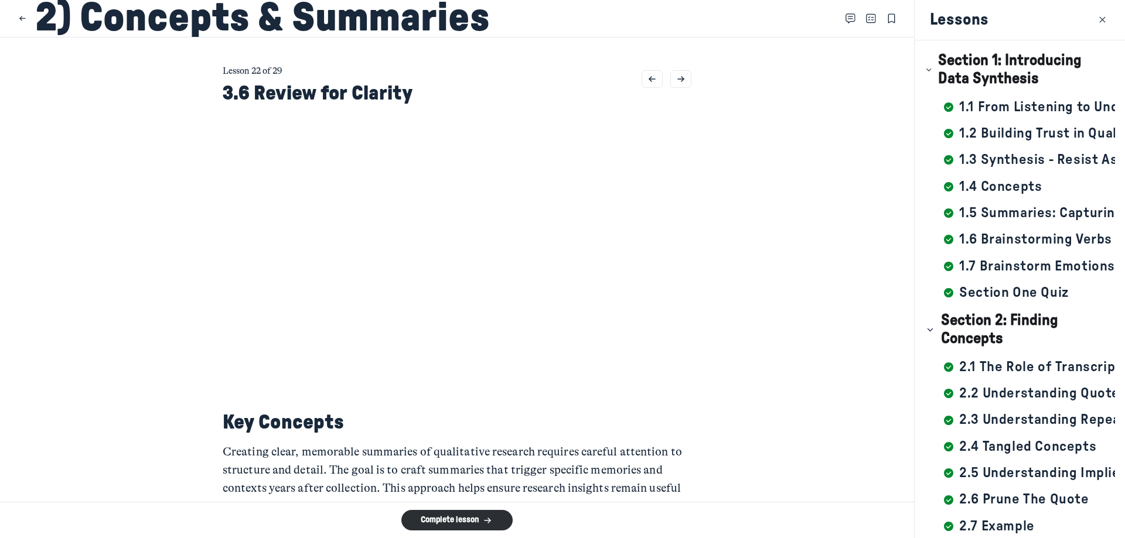
scroll to position [471, 0]
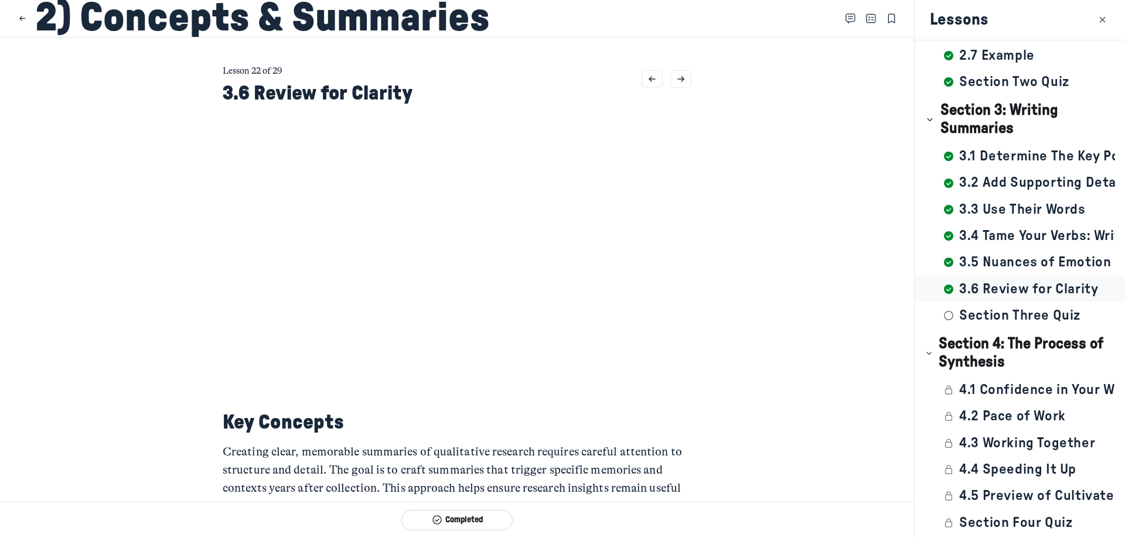
click at [733, 381] on main "Lesson 22 of 29 3.6 Review for Clarity Key Concepts Creating clear, memorable s…" at bounding box center [457, 269] width 914 height 465
